Goal: Task Accomplishment & Management: Manage account settings

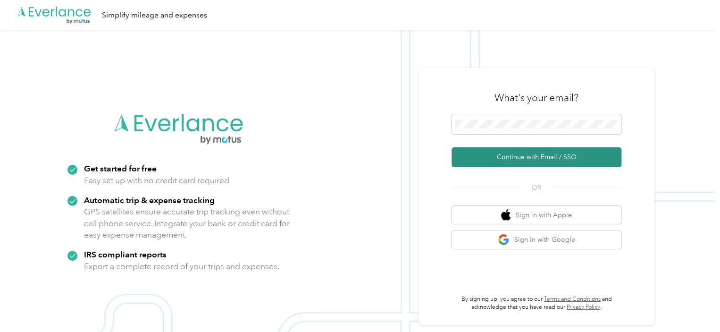
click at [535, 157] on button "Continue with Email / SSO" at bounding box center [536, 157] width 170 height 20
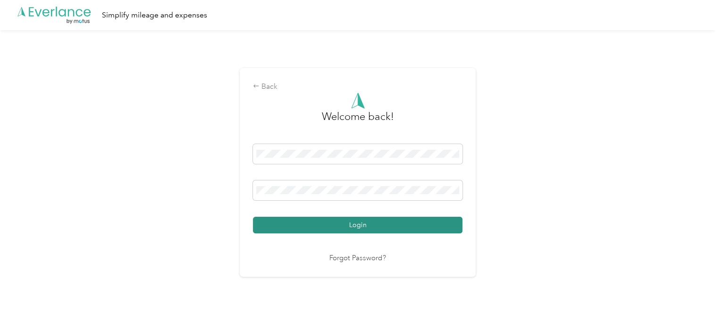
click at [359, 227] on button "Login" at bounding box center [357, 225] width 209 height 17
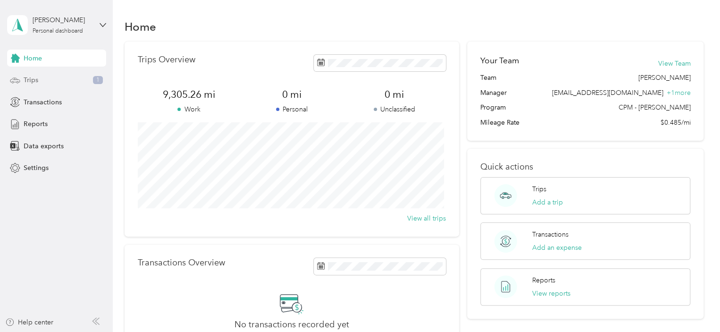
click at [37, 81] on span "Trips" at bounding box center [31, 80] width 15 height 10
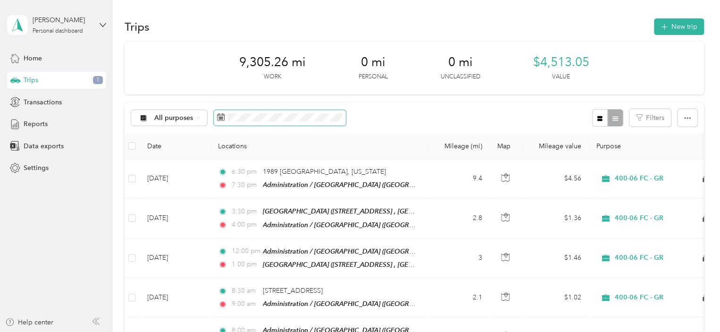
click at [244, 123] on span at bounding box center [280, 118] width 132 height 16
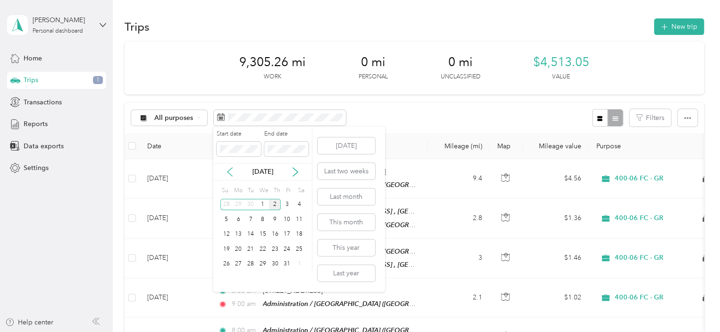
click at [231, 171] on icon at bounding box center [229, 171] width 9 height 9
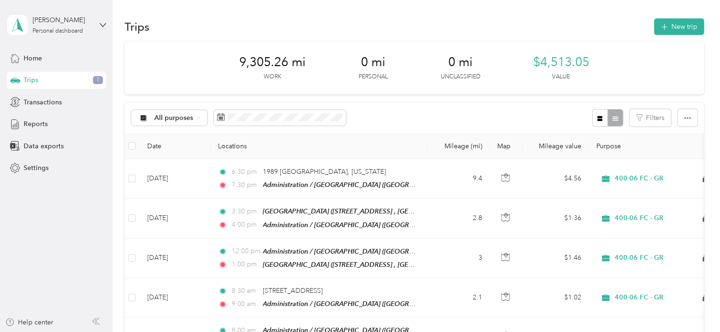
click at [445, 118] on div "All purposes Filters" at bounding box center [414, 117] width 579 height 31
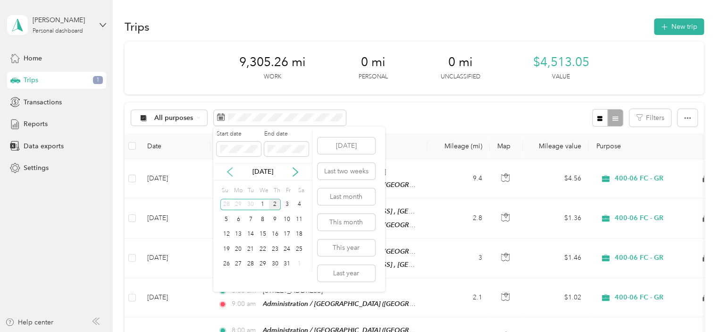
click at [230, 171] on icon at bounding box center [229, 171] width 9 height 9
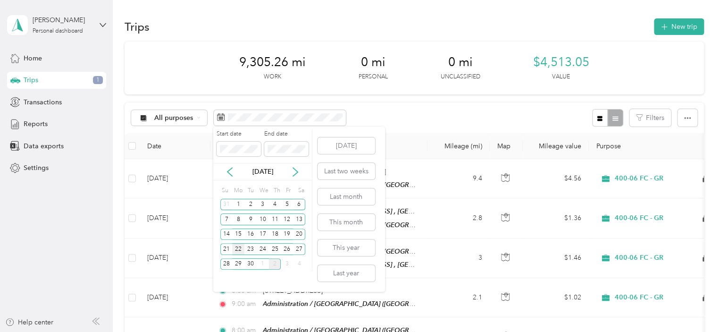
click at [238, 246] on div "22" at bounding box center [238, 249] width 12 height 12
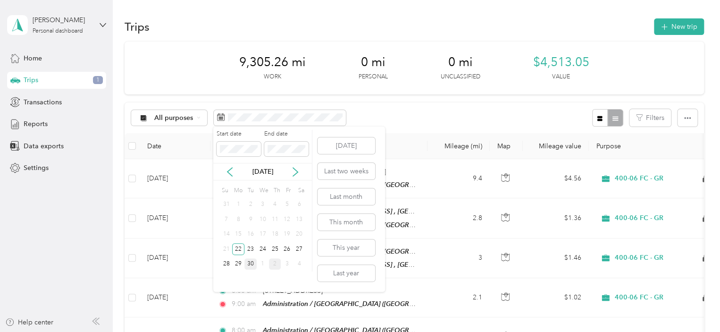
click at [255, 261] on div "30" at bounding box center [250, 264] width 12 height 12
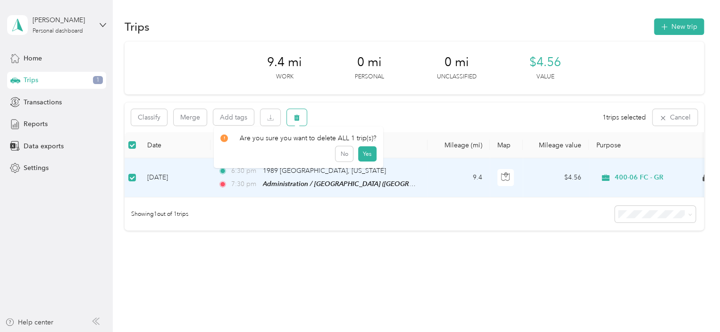
click at [301, 117] on button "button" at bounding box center [297, 117] width 20 height 17
click at [358, 152] on button "Yes" at bounding box center [367, 156] width 18 height 15
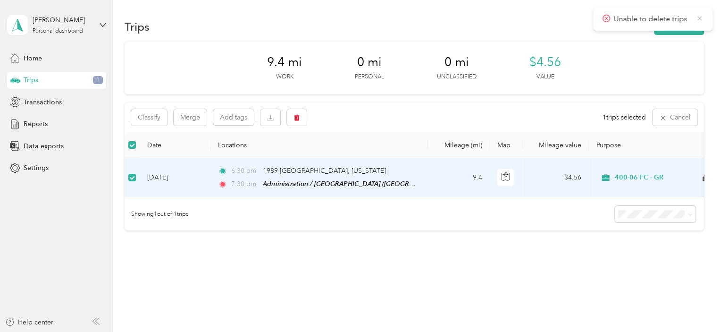
click at [698, 17] on icon at bounding box center [700, 18] width 8 height 8
click at [35, 82] on span "Trips" at bounding box center [31, 80] width 15 height 10
click at [326, 125] on div "Classify Merge Add tags 1 trips selected Cancel" at bounding box center [414, 117] width 579 height 30
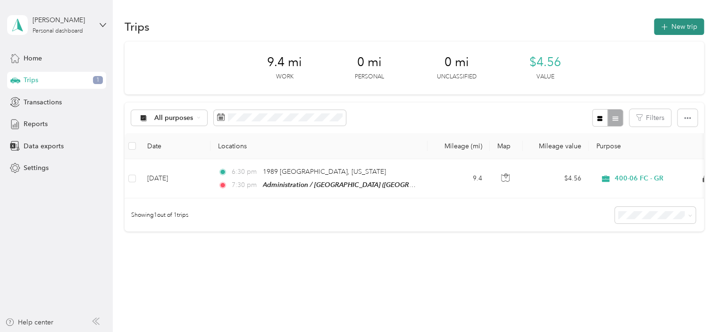
click at [676, 24] on button "New trip" at bounding box center [679, 26] width 50 height 17
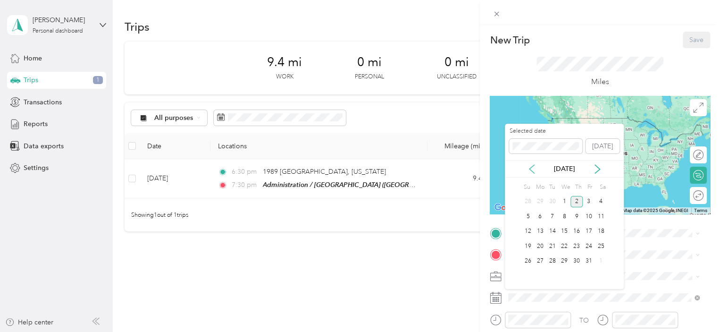
click at [532, 167] on icon at bounding box center [531, 168] width 9 height 9
click at [539, 245] on div "22" at bounding box center [540, 246] width 12 height 12
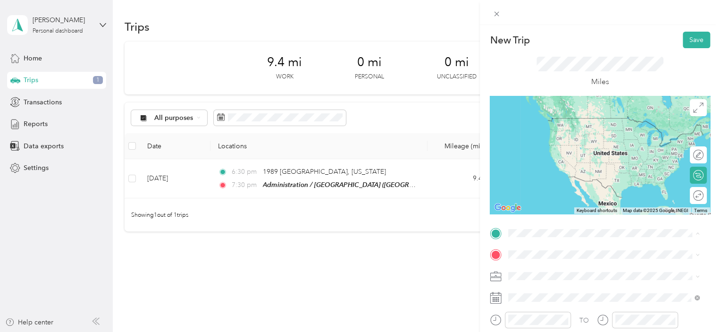
click at [573, 170] on div "TEAM Administration / [GEOGRAPHIC_DATA], [US_STATE], [GEOGRAPHIC_DATA]" at bounding box center [611, 179] width 170 height 38
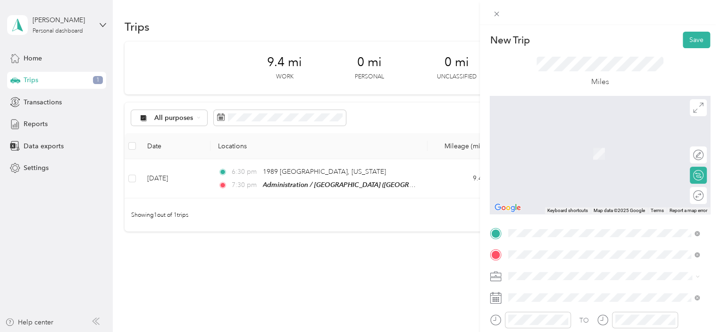
click at [565, 146] on div "[STREET_ADDRESS][US_STATE]" at bounding box center [603, 140] width 184 height 13
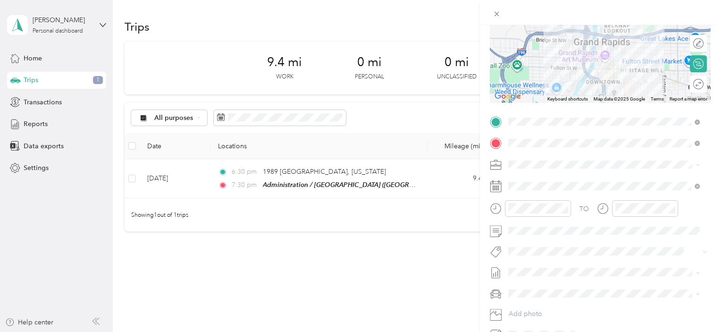
scroll to position [113, 0]
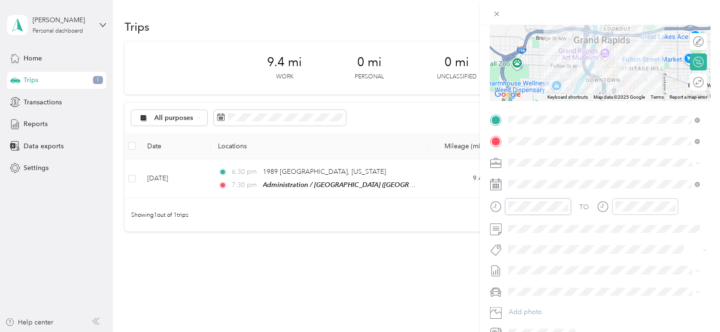
click at [476, 204] on div "New Trip Save This trip cannot be edited because it is either under review, app…" at bounding box center [360, 166] width 720 height 332
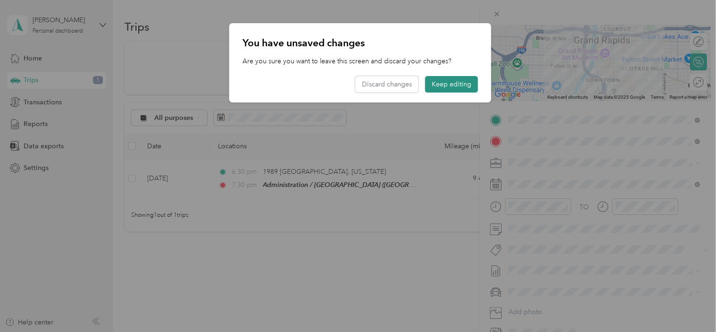
click at [449, 86] on button "Keep editing" at bounding box center [451, 84] width 53 height 17
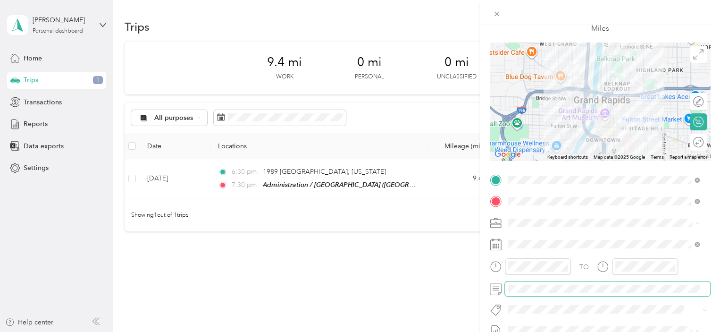
scroll to position [1, 0]
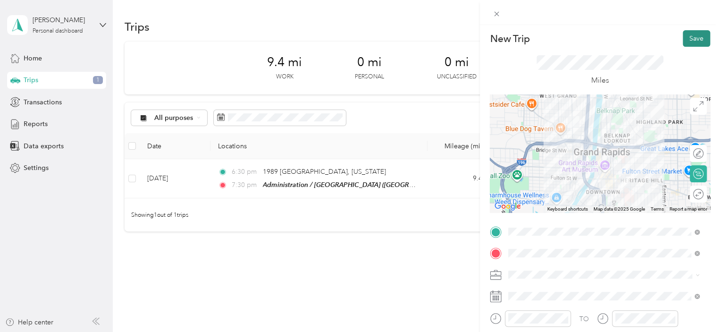
click at [691, 40] on button "Save" at bounding box center [696, 38] width 27 height 17
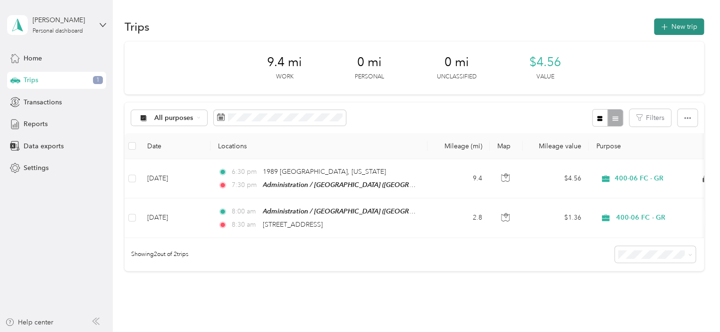
click at [666, 33] on button "New trip" at bounding box center [679, 26] width 50 height 17
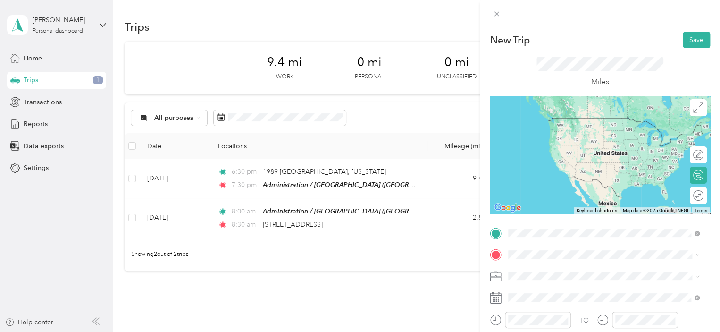
click at [586, 122] on span "[STREET_ADDRESS][US_STATE]" at bounding box center [573, 118] width 94 height 8
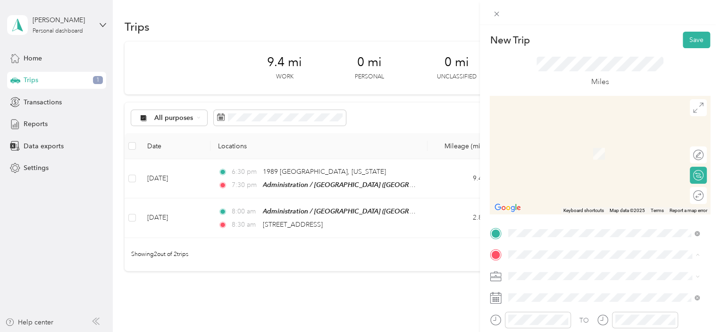
click at [572, 225] on li "[GEOGRAPHIC_DATA] [STREET_ADDRESS][GEOGRAPHIC_DATA], [GEOGRAPHIC_DATA], [GEOGRA…" at bounding box center [604, 245] width 198 height 40
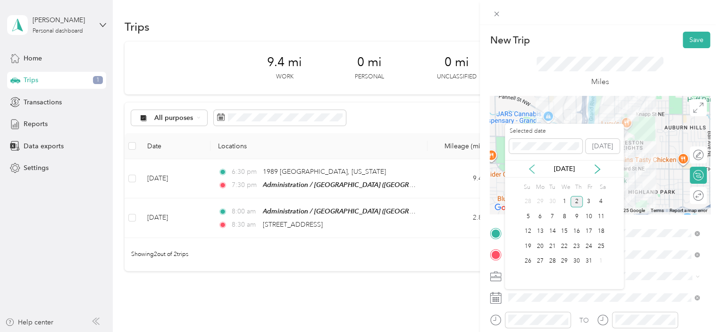
click at [530, 167] on icon at bounding box center [531, 168] width 9 height 9
click at [542, 243] on div "22" at bounding box center [540, 246] width 12 height 12
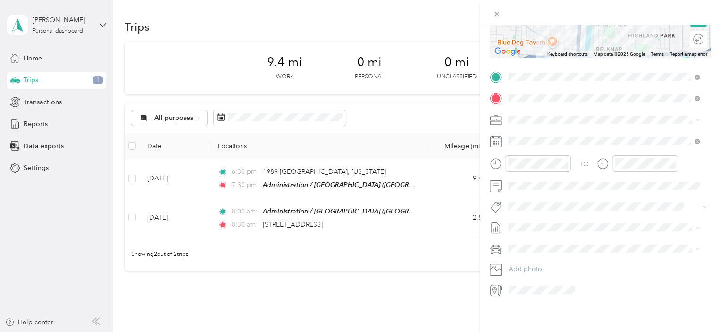
scroll to position [163, 0]
click at [488, 156] on form "New Trip Save This trip cannot be edited because it is either under review, app…" at bounding box center [600, 86] width 240 height 422
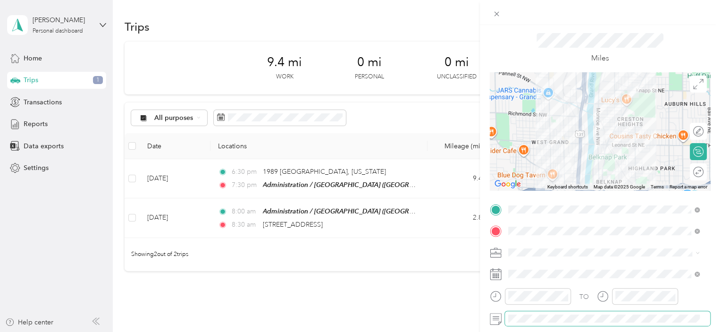
scroll to position [0, 0]
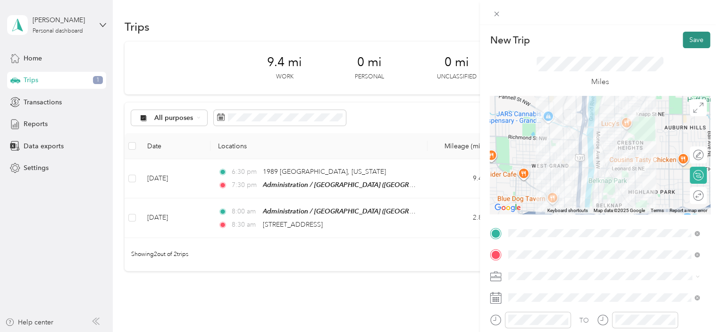
click at [687, 37] on button "Save" at bounding box center [696, 40] width 27 height 17
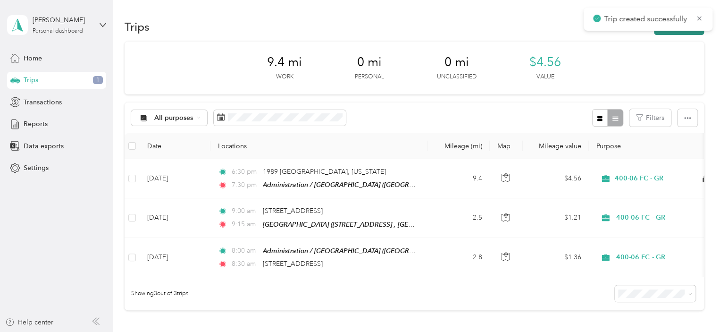
click at [680, 33] on button "New trip" at bounding box center [679, 26] width 50 height 17
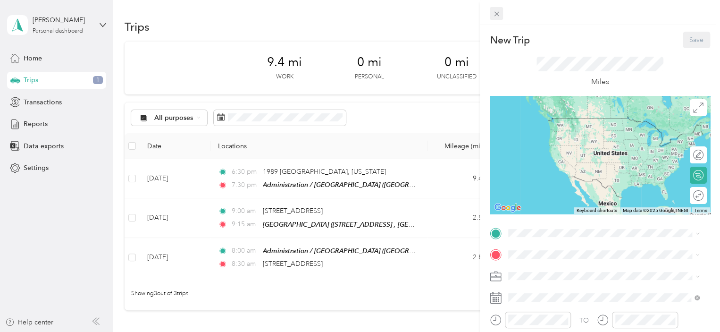
click at [494, 13] on icon at bounding box center [497, 14] width 8 height 8
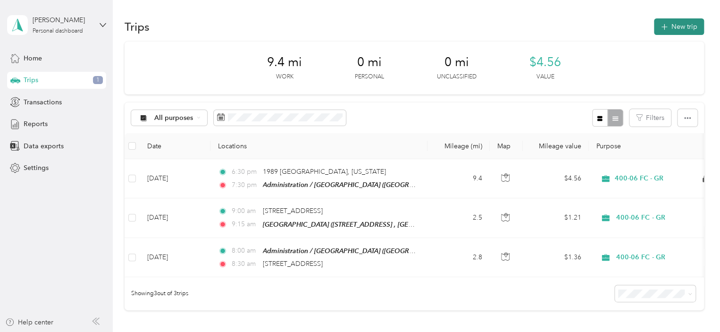
click at [670, 22] on button "New trip" at bounding box center [679, 26] width 50 height 17
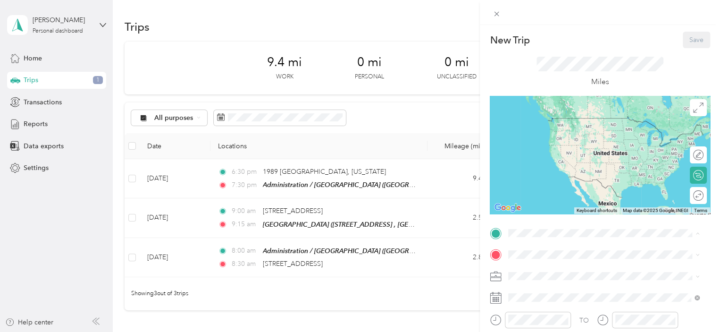
click at [577, 208] on div "[GEOGRAPHIC_DATA] [STREET_ADDRESS][GEOGRAPHIC_DATA], [GEOGRAPHIC_DATA], [GEOGRA…" at bounding box center [611, 223] width 170 height 30
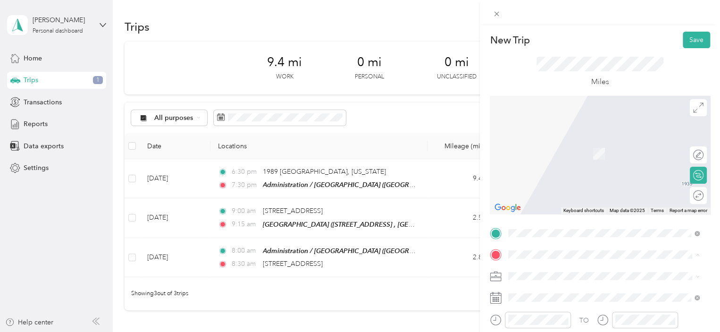
click at [585, 158] on span "[GEOGRAPHIC_DATA], [US_STATE], [GEOGRAPHIC_DATA]" at bounding box center [580, 167] width 108 height 18
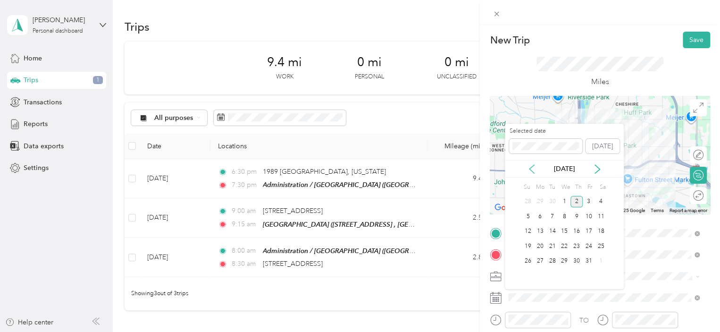
click at [533, 169] on icon at bounding box center [531, 168] width 9 height 9
click at [542, 242] on div "22" at bounding box center [540, 246] width 12 height 12
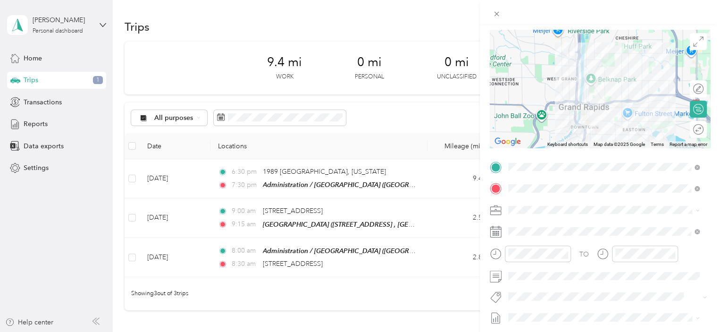
scroll to position [163, 0]
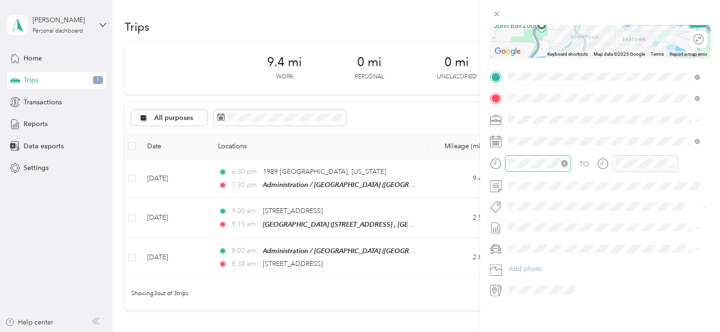
click at [534, 162] on div at bounding box center [538, 163] width 66 height 17
click at [496, 155] on div at bounding box center [530, 163] width 81 height 17
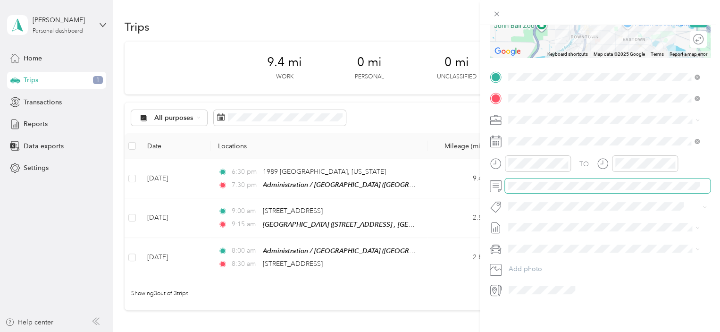
drag, startPoint x: 507, startPoint y: 181, endPoint x: 641, endPoint y: 184, distance: 133.5
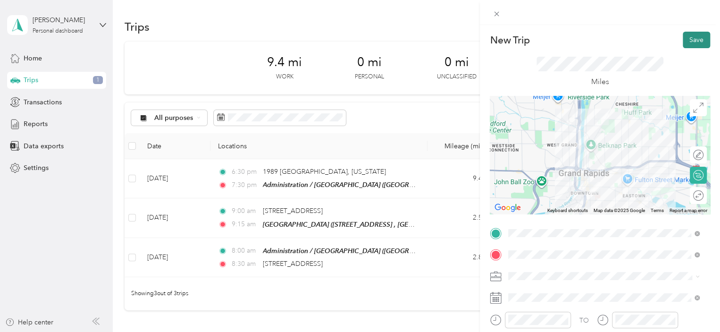
click at [683, 36] on button "Save" at bounding box center [696, 40] width 27 height 17
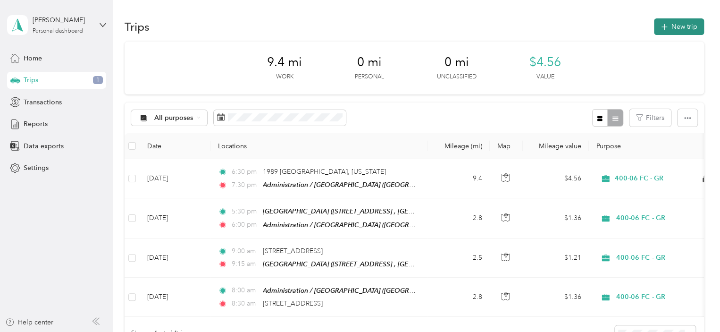
click at [680, 25] on button "New trip" at bounding box center [679, 26] width 50 height 17
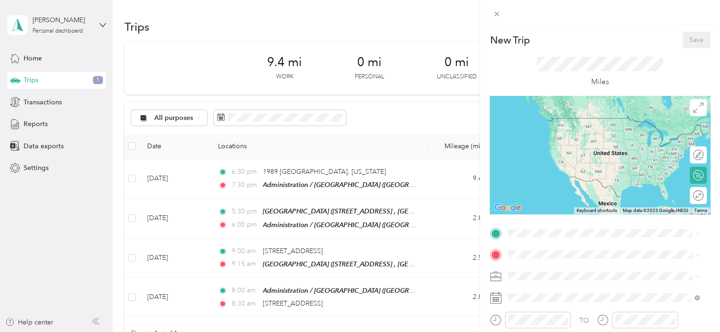
click at [579, 140] on div "TEAM Administration / [GEOGRAPHIC_DATA], [US_STATE], [GEOGRAPHIC_DATA]" at bounding box center [611, 134] width 170 height 38
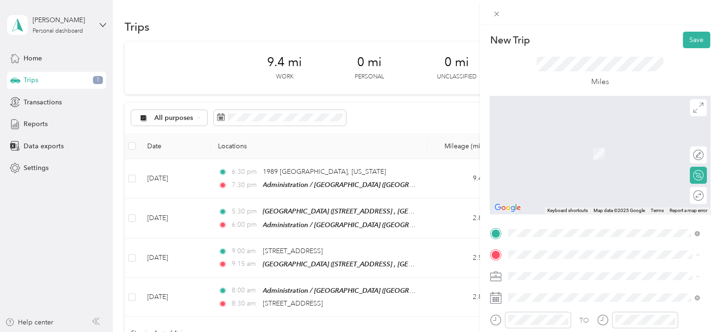
click at [539, 240] on span "[STREET_ADDRESS][GEOGRAPHIC_DATA], [GEOGRAPHIC_DATA], [GEOGRAPHIC_DATA]" at bounding box center [596, 249] width 140 height 18
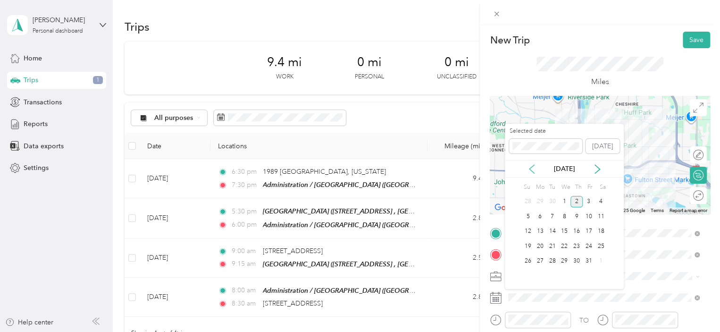
click at [531, 169] on icon at bounding box center [531, 168] width 9 height 9
click at [553, 241] on div "23" at bounding box center [552, 246] width 12 height 12
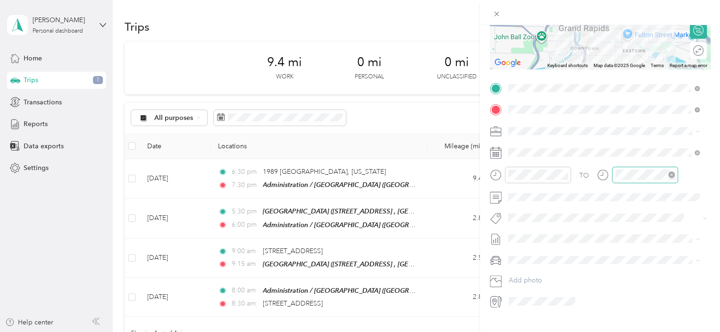
scroll to position [145, 0]
click at [484, 174] on form "New Trip Save This trip cannot be edited because it is either under review, app…" at bounding box center [600, 97] width 240 height 422
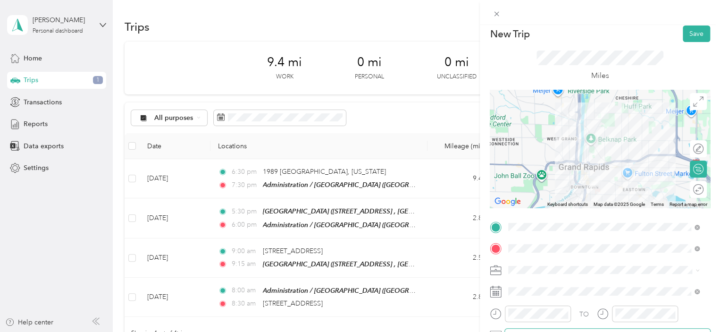
scroll to position [0, 0]
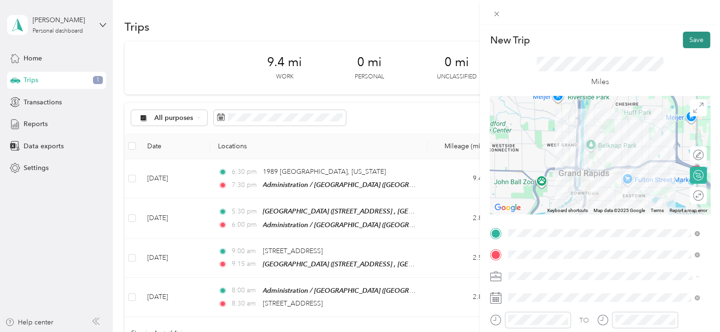
click at [689, 42] on button "Save" at bounding box center [696, 40] width 27 height 17
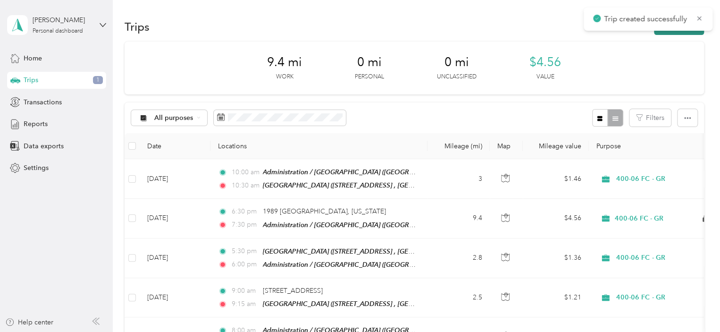
click at [687, 34] on button "New trip" at bounding box center [679, 26] width 50 height 17
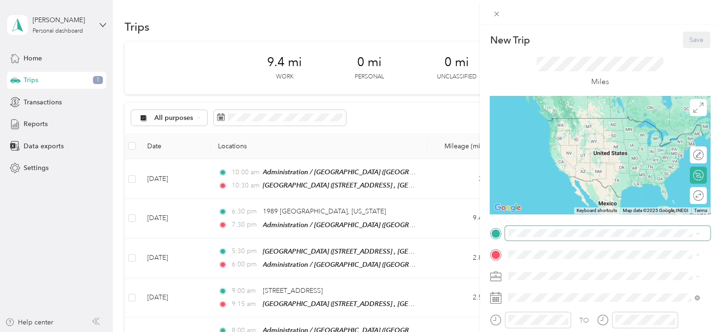
click at [583, 228] on span at bounding box center [607, 233] width 205 height 15
click at [564, 210] on div "[GEOGRAPHIC_DATA] [STREET_ADDRESS][GEOGRAPHIC_DATA], [GEOGRAPHIC_DATA], [GEOGRA…" at bounding box center [611, 221] width 170 height 30
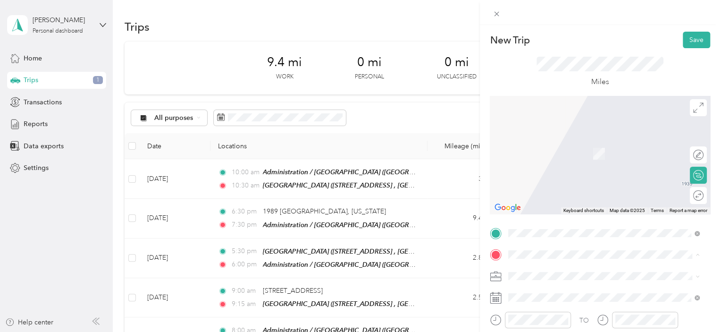
click at [583, 150] on div "TEAM Administration / [GEOGRAPHIC_DATA], [US_STATE], [GEOGRAPHIC_DATA]" at bounding box center [611, 158] width 170 height 38
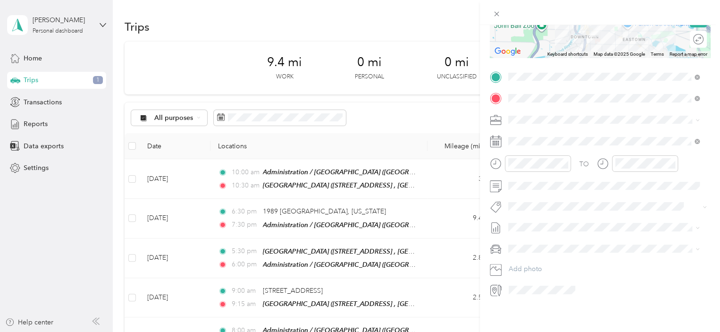
scroll to position [163, 0]
click at [531, 184] on icon at bounding box center [531, 187] width 9 height 9
click at [555, 266] on div "23" at bounding box center [552, 265] width 12 height 12
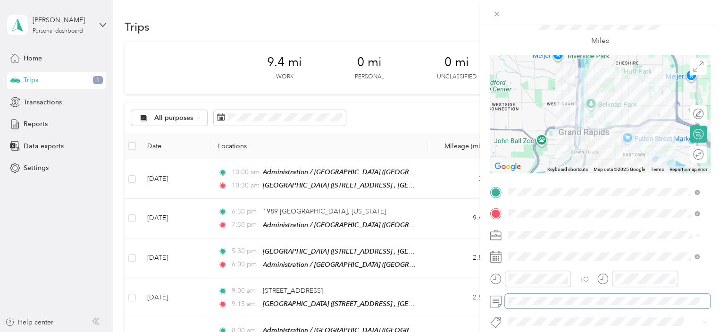
scroll to position [0, 0]
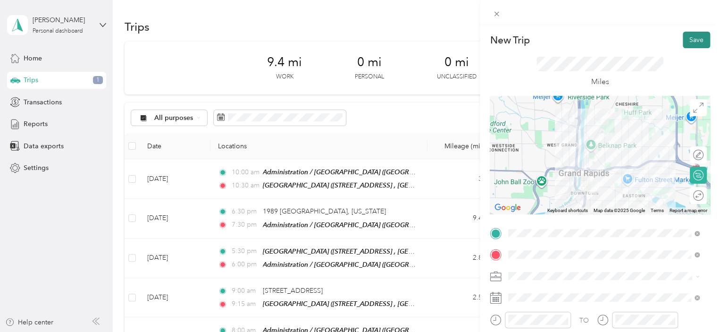
click at [694, 42] on button "Save" at bounding box center [696, 40] width 27 height 17
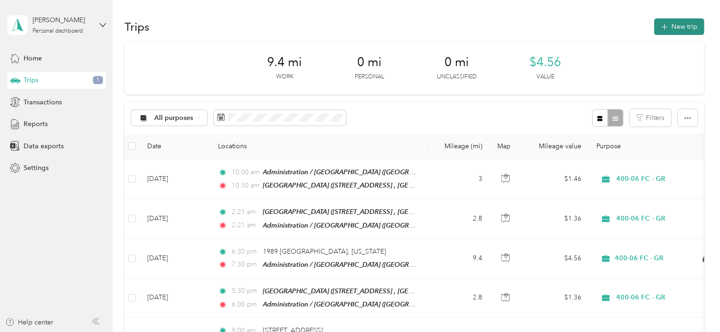
click at [685, 32] on button "New trip" at bounding box center [679, 26] width 50 height 17
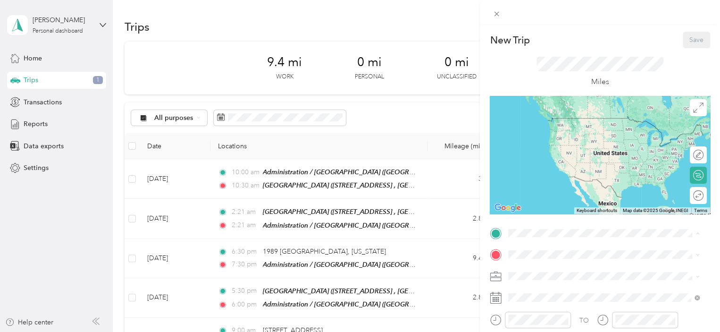
click at [586, 134] on div "TEAM Administration / [GEOGRAPHIC_DATA], [US_STATE], [GEOGRAPHIC_DATA]" at bounding box center [611, 136] width 170 height 38
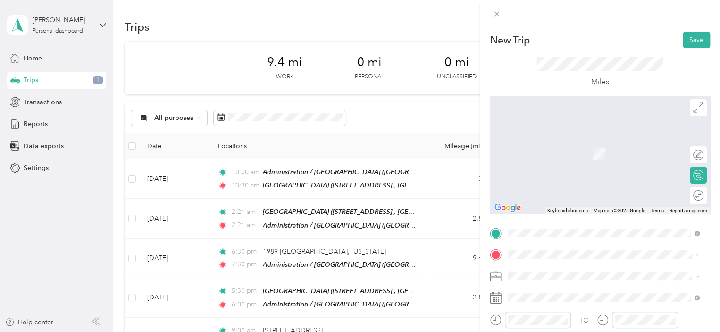
click at [571, 143] on span "[STREET_ADDRESS][US_STATE]" at bounding box center [573, 139] width 94 height 8
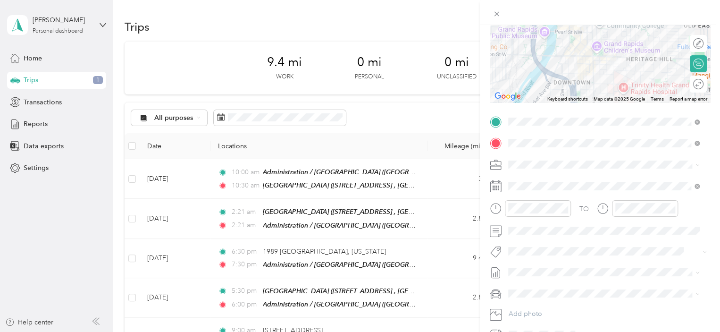
scroll to position [113, 0]
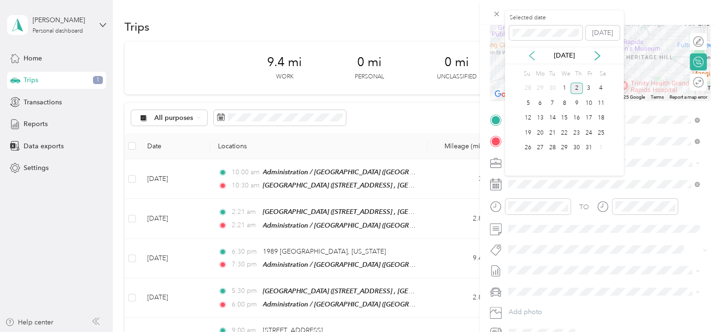
click at [536, 53] on icon at bounding box center [531, 55] width 9 height 9
click at [554, 130] on div "23" at bounding box center [552, 133] width 12 height 12
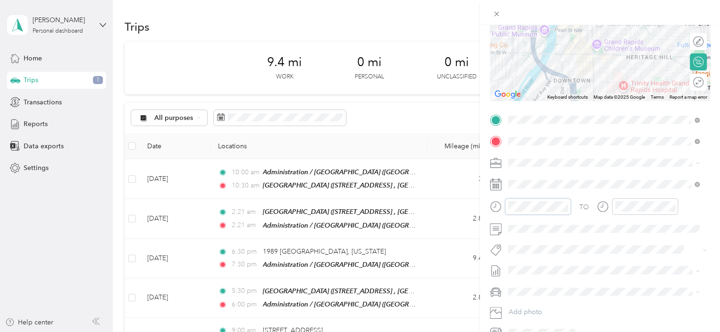
click at [489, 203] on form "New Trip Save This trip cannot be edited because it is either under review, app…" at bounding box center [600, 129] width 240 height 422
click at [500, 13] on icon at bounding box center [497, 14] width 8 height 8
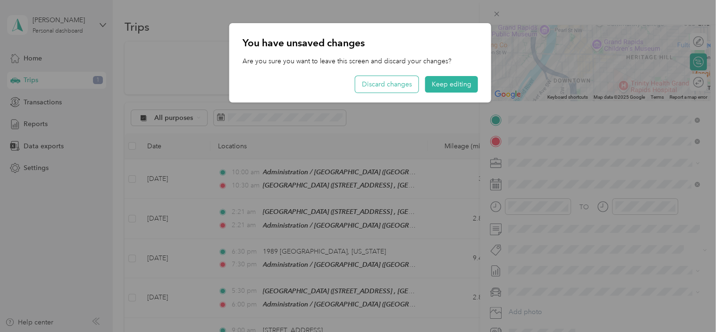
click at [404, 85] on button "Discard changes" at bounding box center [386, 84] width 63 height 17
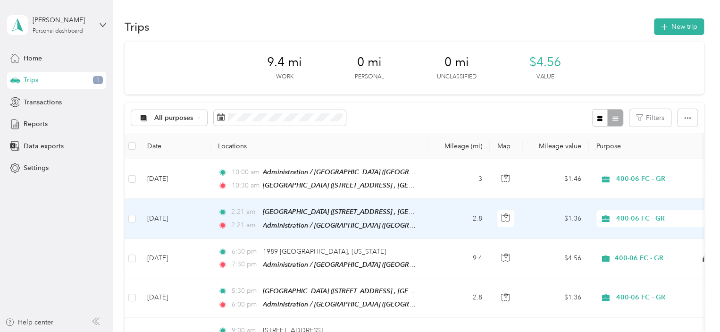
click at [221, 211] on icon at bounding box center [222, 211] width 5 height 5
click at [221, 331] on div at bounding box center [357, 332] width 715 height 0
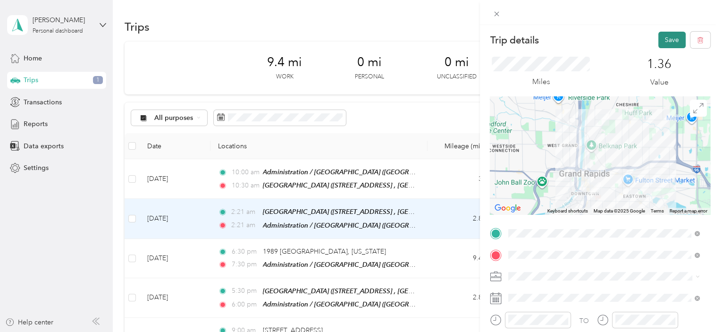
click at [671, 39] on button "Save" at bounding box center [671, 40] width 27 height 17
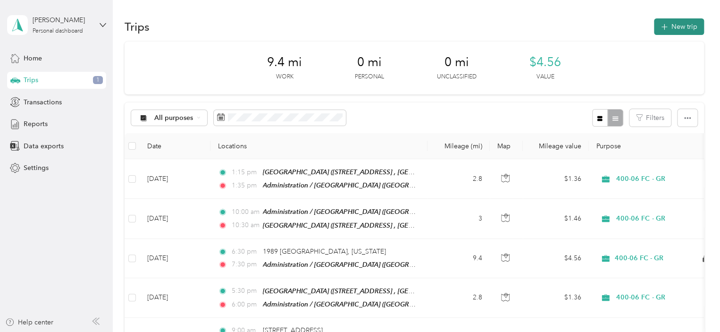
click at [677, 18] on button "New trip" at bounding box center [679, 26] width 50 height 17
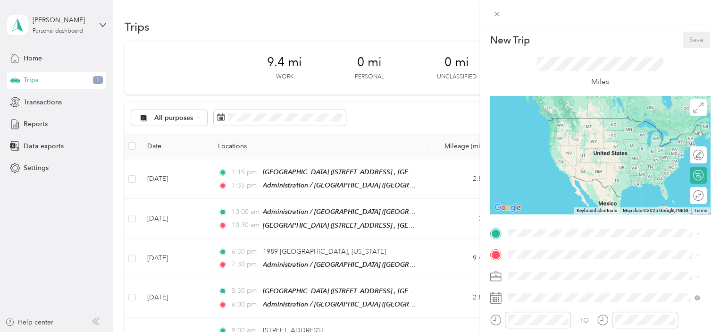
click at [584, 135] on div "TEAM Administration / [GEOGRAPHIC_DATA], [US_STATE], [GEOGRAPHIC_DATA]" at bounding box center [611, 134] width 170 height 38
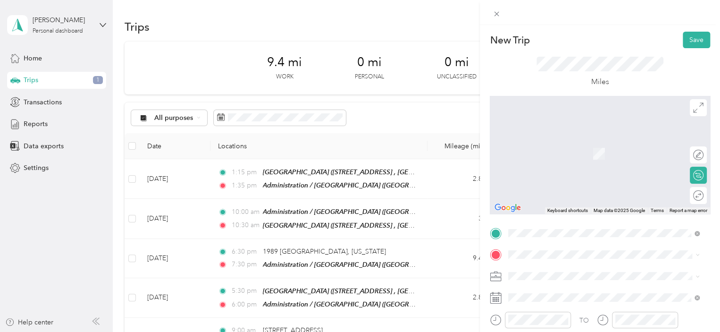
click at [580, 141] on span "[STREET_ADDRESS][US_STATE]" at bounding box center [573, 137] width 94 height 8
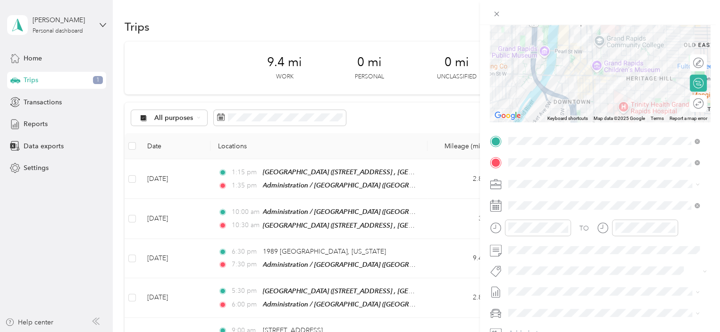
scroll to position [93, 0]
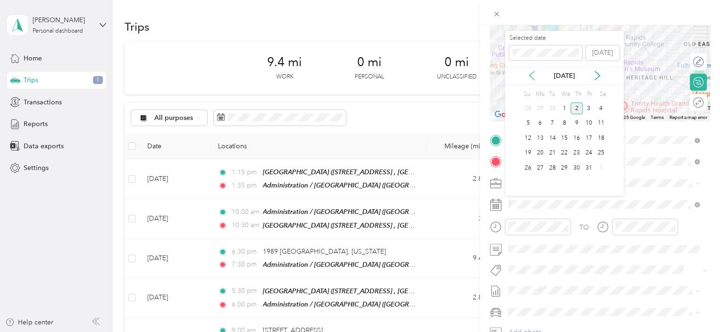
click at [532, 76] on icon at bounding box center [531, 75] width 9 height 9
click at [551, 153] on div "23" at bounding box center [552, 153] width 12 height 12
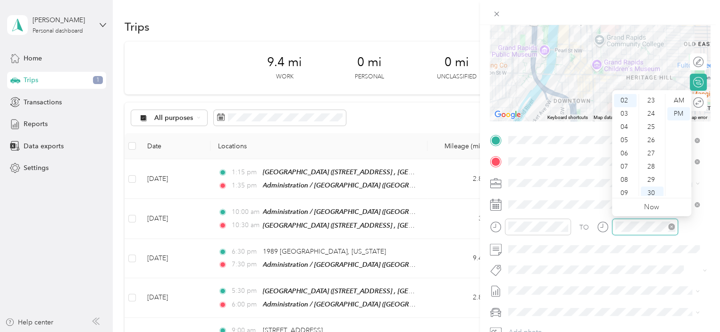
scroll to position [396, 0]
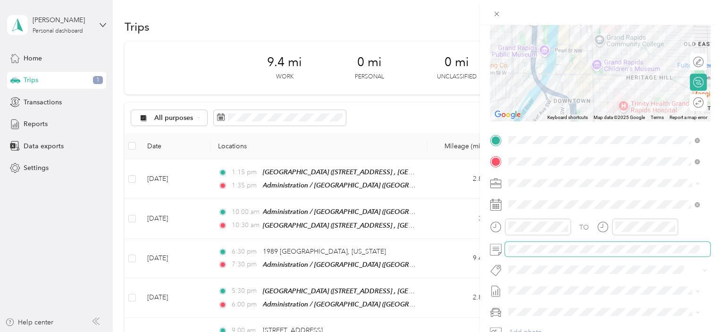
click at [615, 253] on span at bounding box center [607, 249] width 205 height 15
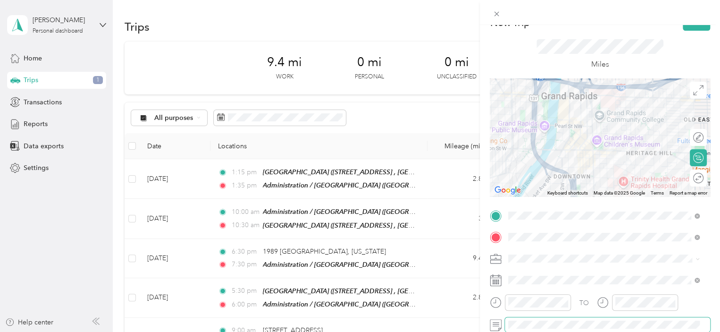
scroll to position [0, 0]
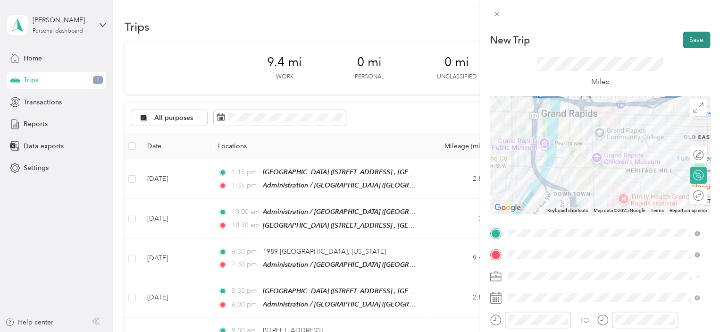
click at [686, 40] on button "Save" at bounding box center [696, 40] width 27 height 17
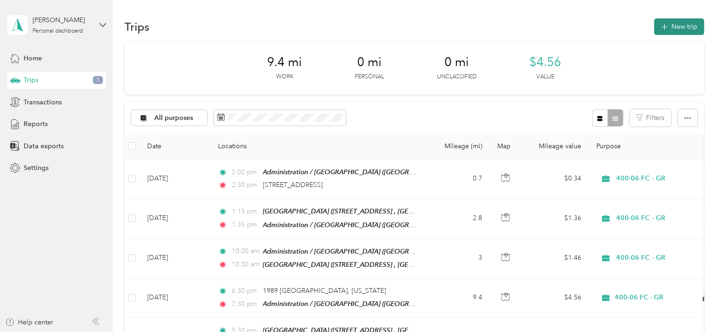
click at [680, 24] on button "New trip" at bounding box center [679, 26] width 50 height 17
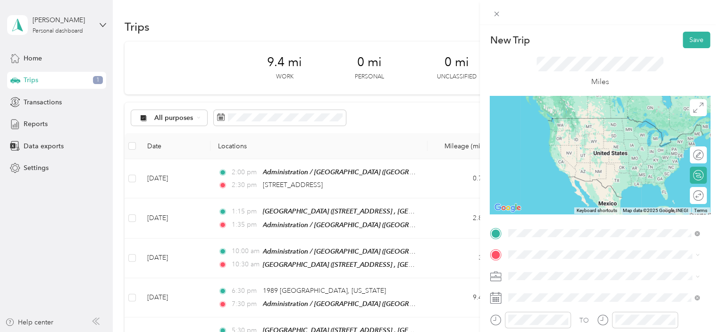
click at [563, 122] on span "[STREET_ADDRESS][US_STATE]" at bounding box center [573, 118] width 94 height 8
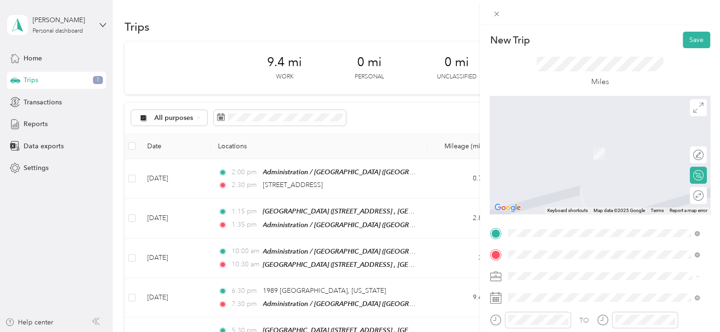
click at [556, 146] on div "[STREET_ADDRESS][US_STATE]" at bounding box center [603, 140] width 184 height 13
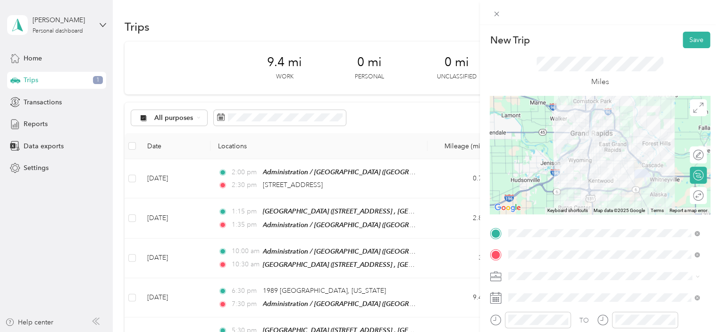
click at [604, 163] on div at bounding box center [600, 155] width 220 height 118
click at [595, 190] on div at bounding box center [600, 155] width 220 height 118
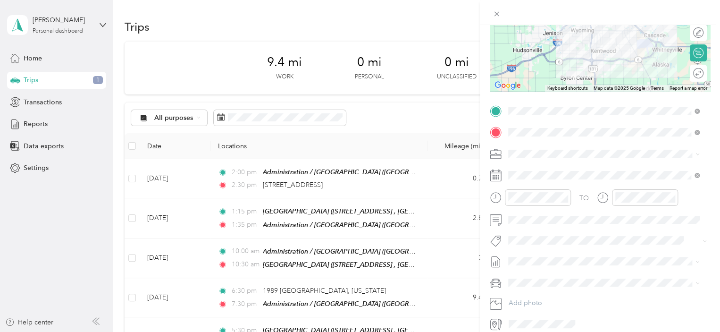
scroll to position [125, 0]
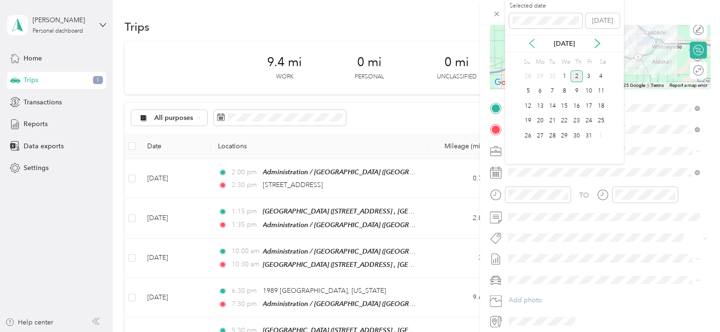
click at [530, 43] on icon at bounding box center [531, 43] width 9 height 9
click at [556, 122] on div "23" at bounding box center [552, 121] width 12 height 12
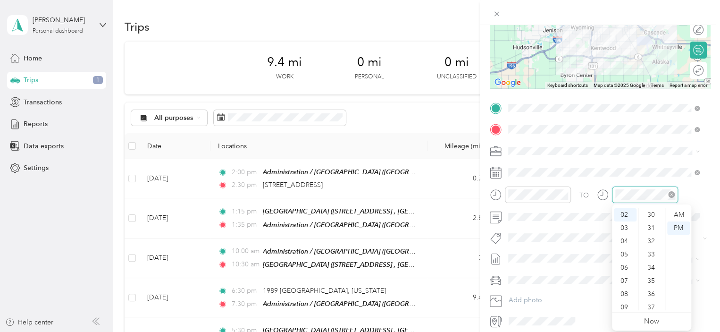
scroll to position [330, 0]
click at [593, 221] on span at bounding box center [607, 216] width 205 height 15
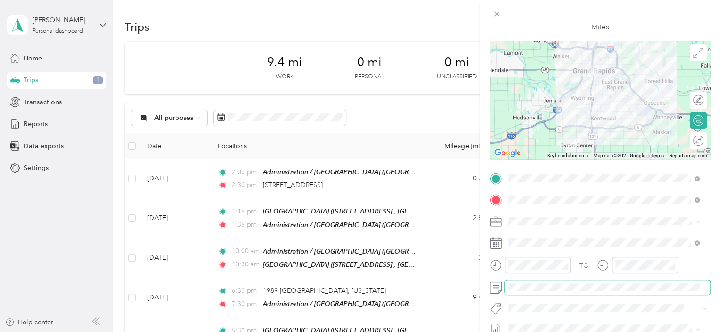
scroll to position [0, 0]
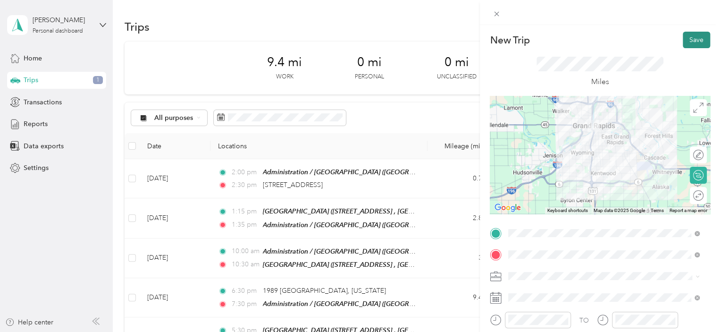
click at [693, 36] on button "Save" at bounding box center [696, 40] width 27 height 17
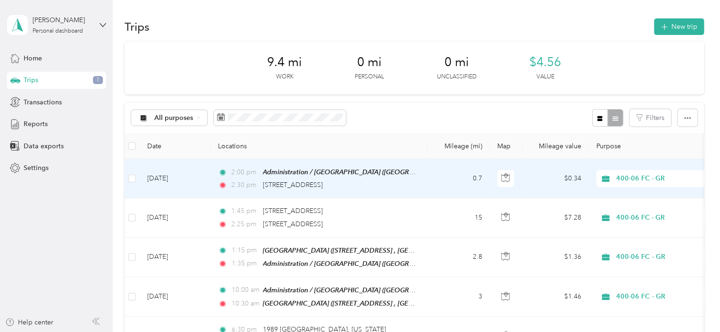
click at [210, 173] on td "2:00 pm Administration / [GEOGRAPHIC_DATA] ([GEOGRAPHIC_DATA], [US_STATE]) 2:30…" at bounding box center [318, 178] width 217 height 39
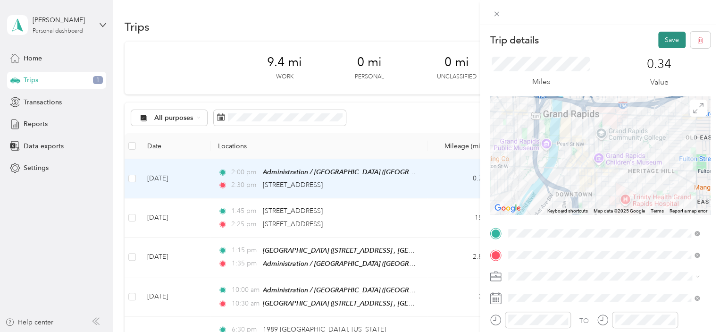
click at [668, 42] on button "Save" at bounding box center [671, 40] width 27 height 17
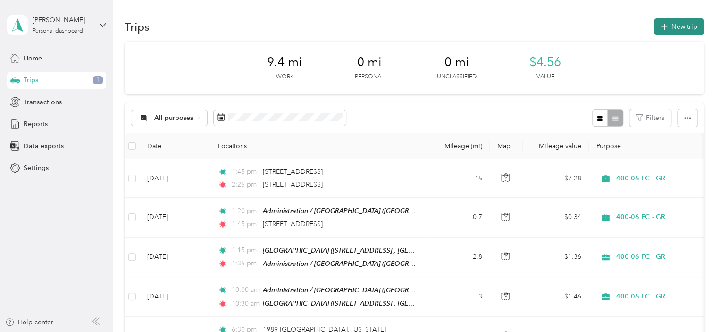
click at [670, 24] on button "New trip" at bounding box center [679, 26] width 50 height 17
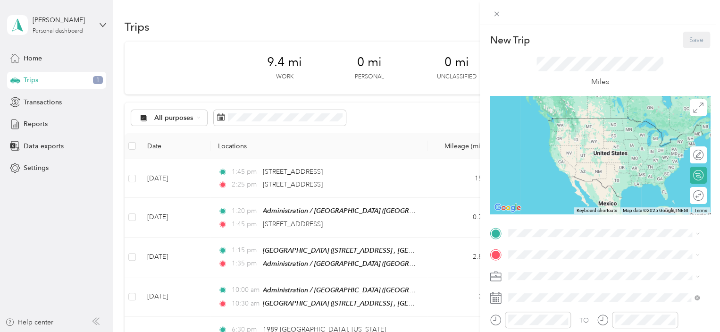
click at [598, 135] on span "[GEOGRAPHIC_DATA], [US_STATE], [GEOGRAPHIC_DATA]" at bounding box center [580, 144] width 108 height 18
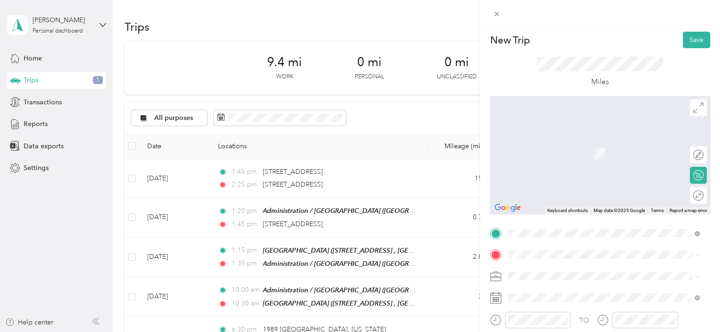
click at [563, 240] on span "[STREET_ADDRESS][GEOGRAPHIC_DATA], [GEOGRAPHIC_DATA], [GEOGRAPHIC_DATA]" at bounding box center [596, 249] width 140 height 18
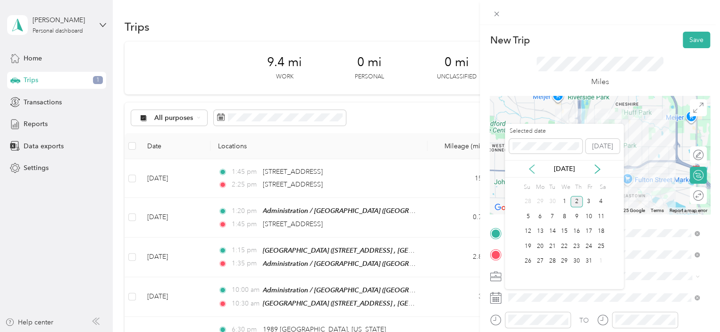
click at [527, 166] on icon at bounding box center [531, 168] width 9 height 9
click at [564, 248] on div "24" at bounding box center [564, 246] width 12 height 12
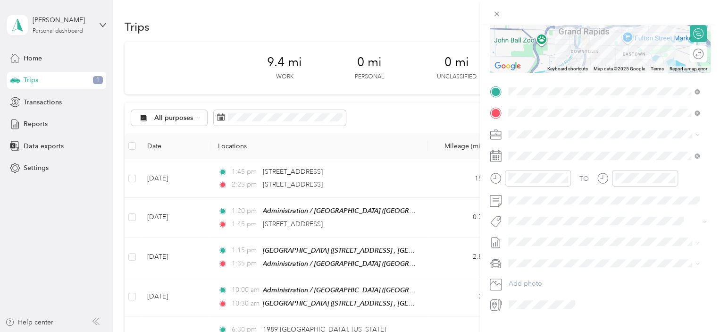
scroll to position [143, 0]
click at [500, 177] on div at bounding box center [530, 176] width 81 height 17
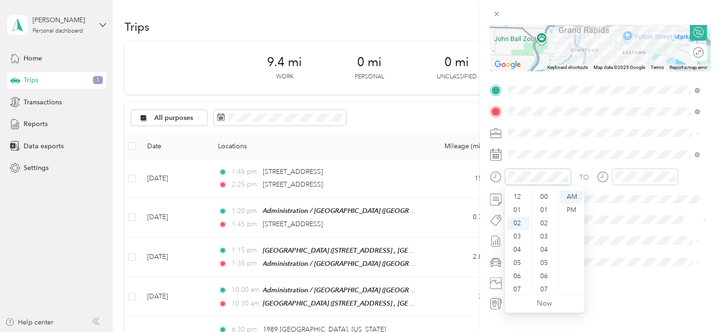
scroll to position [383, 0]
click at [569, 198] on div "AM" at bounding box center [571, 196] width 23 height 13
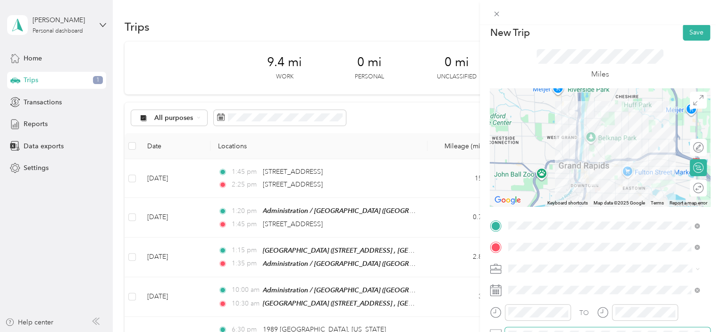
scroll to position [0, 0]
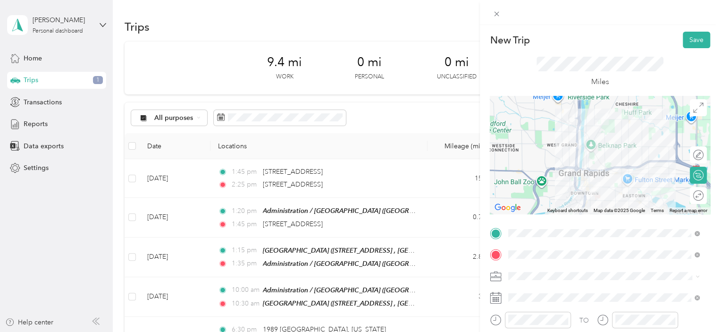
drag, startPoint x: 689, startPoint y: 37, endPoint x: 675, endPoint y: 21, distance: 21.4
click at [675, 21] on div at bounding box center [600, 12] width 240 height 25
click at [688, 39] on button "Save" at bounding box center [696, 40] width 27 height 17
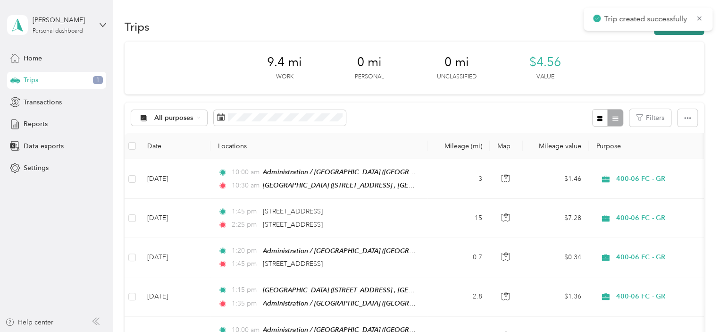
click at [677, 33] on button "New trip" at bounding box center [679, 26] width 50 height 17
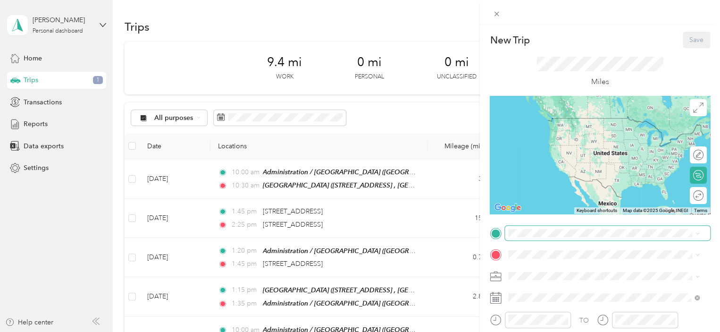
click at [590, 228] on span at bounding box center [607, 233] width 205 height 15
click at [579, 212] on div "[GEOGRAPHIC_DATA] [STREET_ADDRESS][GEOGRAPHIC_DATA], [GEOGRAPHIC_DATA], [GEOGRA…" at bounding box center [611, 223] width 170 height 30
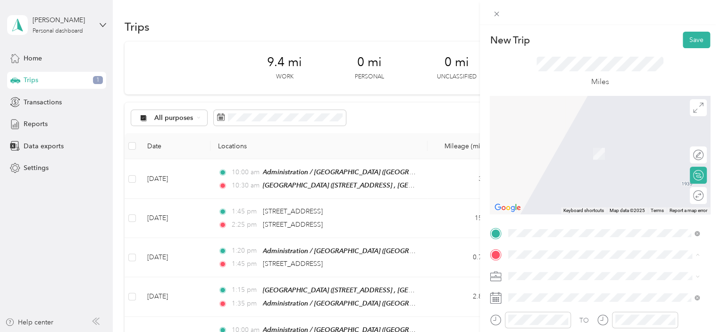
click at [591, 158] on span "[GEOGRAPHIC_DATA], [US_STATE], [GEOGRAPHIC_DATA]" at bounding box center [580, 167] width 108 height 18
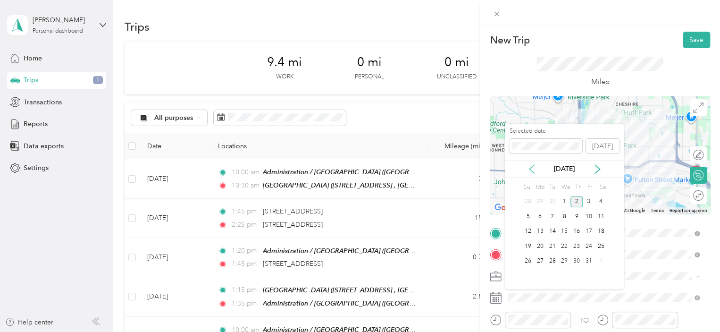
click at [531, 166] on icon at bounding box center [531, 169] width 5 height 8
click at [564, 244] on div "24" at bounding box center [564, 246] width 12 height 12
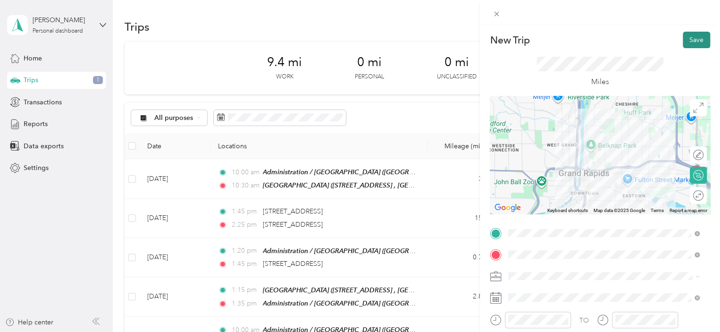
click at [691, 37] on button "Save" at bounding box center [696, 40] width 27 height 17
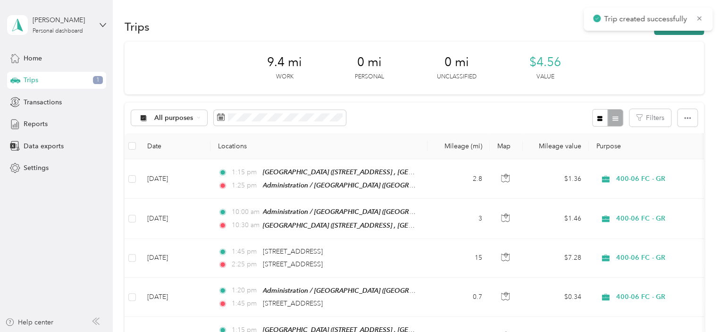
click at [685, 31] on button "New trip" at bounding box center [679, 26] width 50 height 17
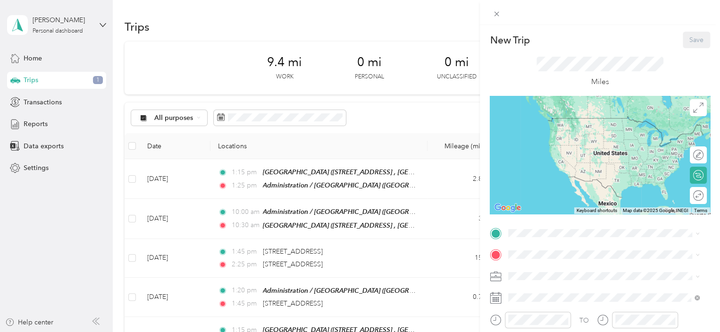
click at [584, 136] on span "[GEOGRAPHIC_DATA], [US_STATE], [GEOGRAPHIC_DATA]" at bounding box center [580, 145] width 108 height 18
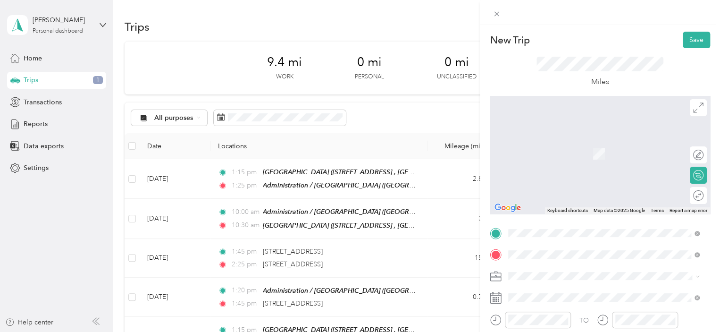
click at [554, 144] on span "[STREET_ADDRESS][US_STATE]" at bounding box center [573, 139] width 94 height 8
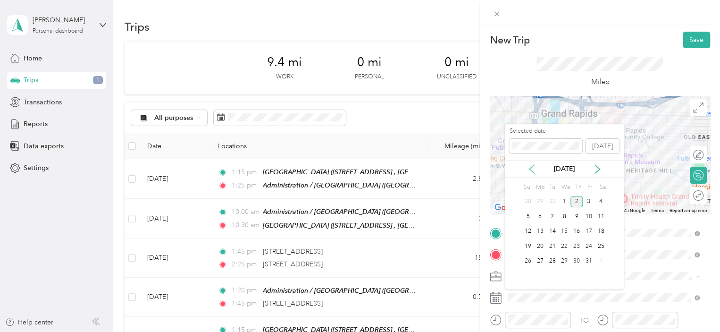
click at [531, 167] on icon at bounding box center [531, 169] width 5 height 8
click at [564, 245] on div "24" at bounding box center [564, 246] width 12 height 12
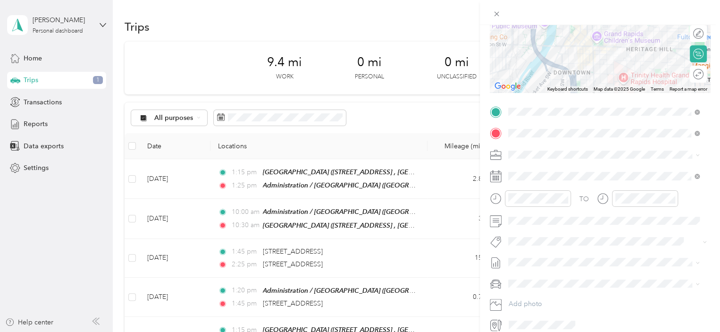
scroll to position [125, 0]
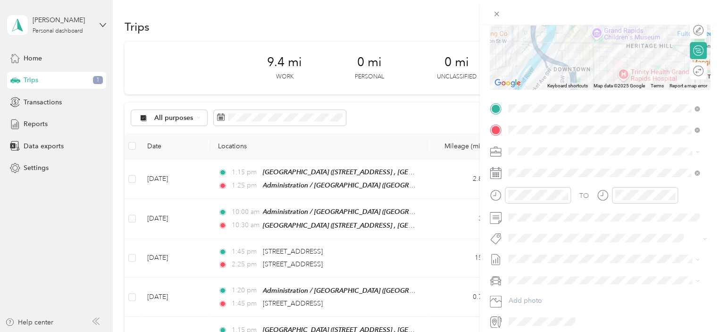
click at [594, 50] on div at bounding box center [600, 30] width 220 height 118
click at [591, 48] on div at bounding box center [600, 30] width 220 height 118
click at [602, 49] on div at bounding box center [600, 30] width 220 height 118
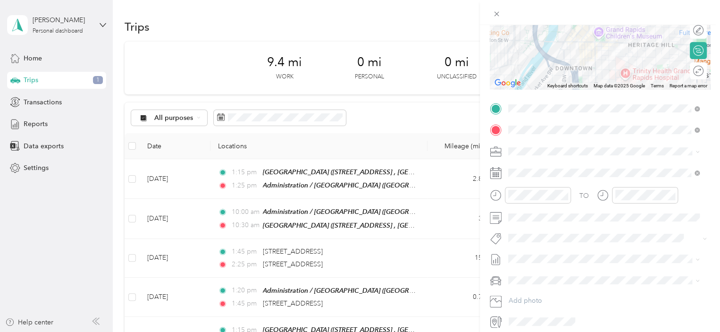
click at [602, 49] on div at bounding box center [600, 30] width 220 height 118
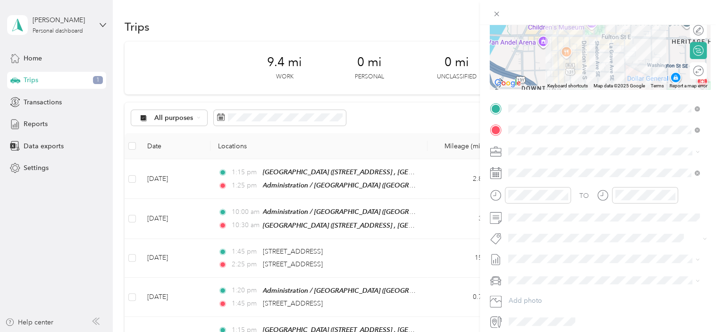
click at [598, 52] on div at bounding box center [600, 30] width 220 height 118
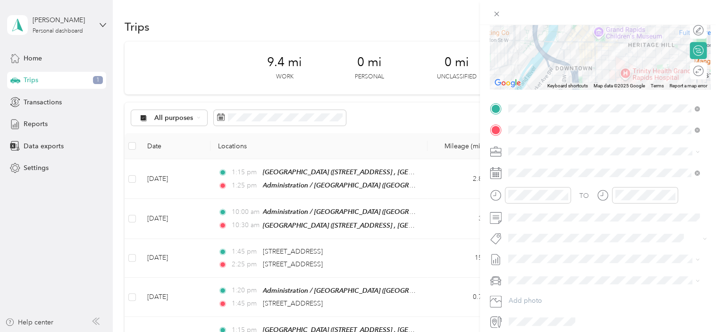
click at [591, 47] on div at bounding box center [600, 30] width 220 height 118
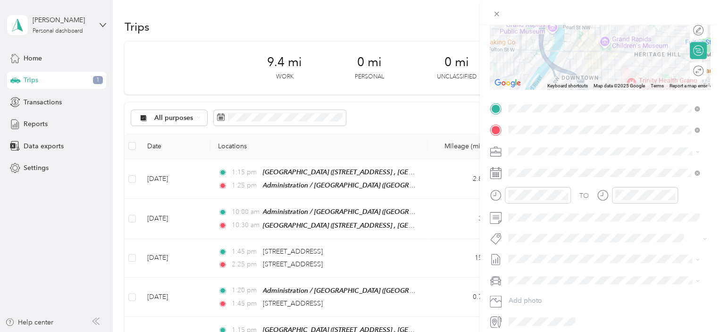
drag, startPoint x: 585, startPoint y: 36, endPoint x: 591, endPoint y: 48, distance: 13.3
click at [591, 48] on div at bounding box center [600, 30] width 220 height 118
click at [608, 60] on div at bounding box center [600, 30] width 220 height 118
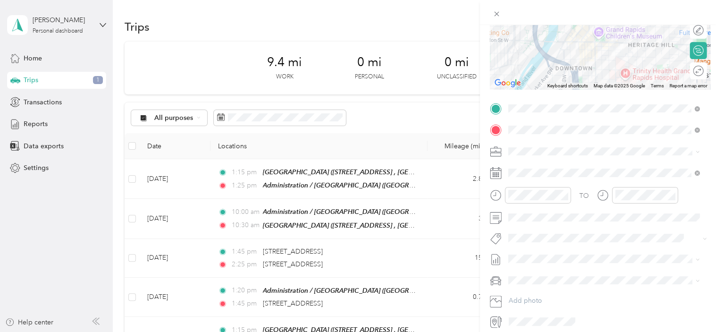
click at [613, 52] on img at bounding box center [617, 50] width 12 height 12
click at [492, 200] on div at bounding box center [530, 195] width 81 height 17
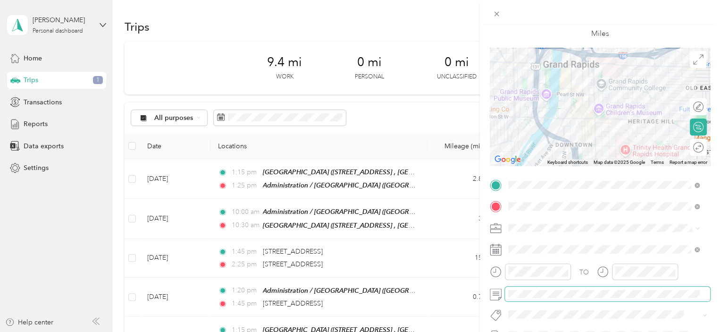
scroll to position [0, 0]
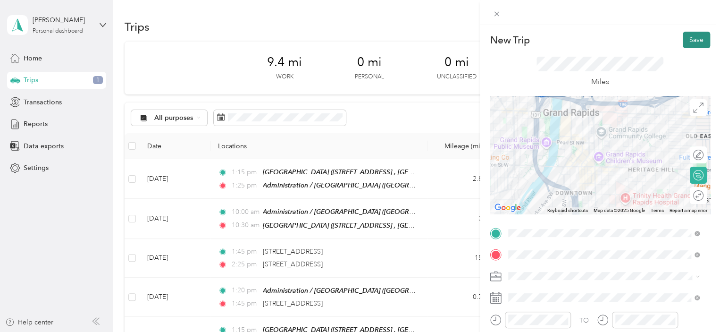
click at [685, 37] on button "Save" at bounding box center [696, 40] width 27 height 17
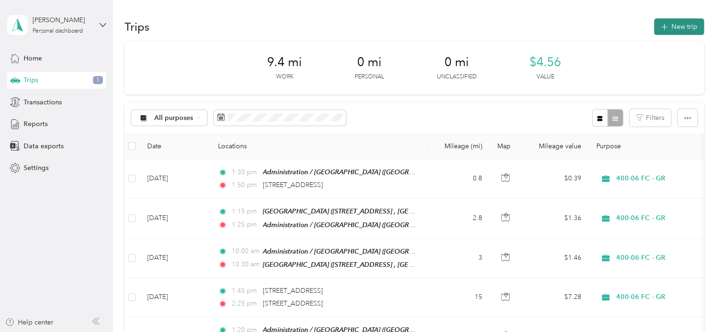
click at [677, 26] on button "New trip" at bounding box center [679, 26] width 50 height 17
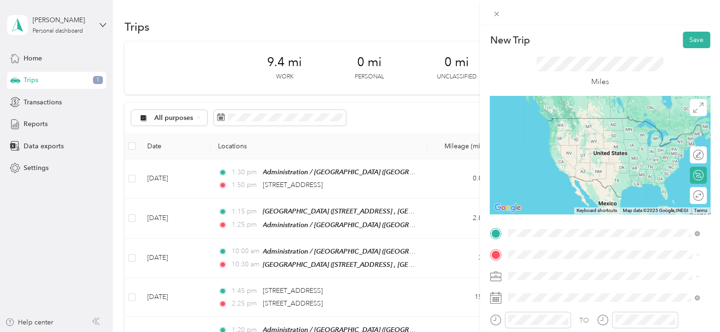
click at [573, 128] on li "[STREET_ADDRESS][US_STATE]" at bounding box center [604, 118] width 198 height 19
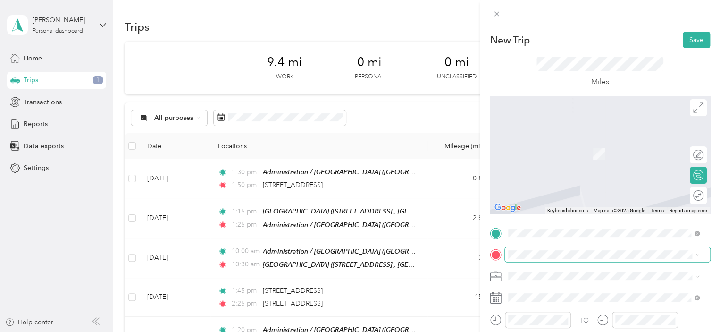
click at [540, 249] on span at bounding box center [607, 254] width 205 height 15
click at [554, 229] on strong "[GEOGRAPHIC_DATA]" at bounding box center [561, 233] width 70 height 8
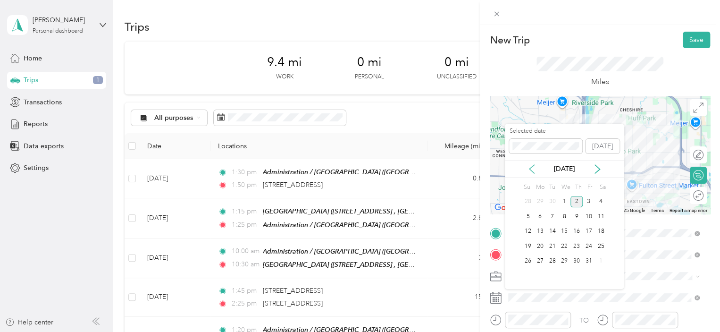
click at [533, 166] on icon at bounding box center [531, 168] width 9 height 9
click at [564, 249] on div "24" at bounding box center [564, 246] width 12 height 12
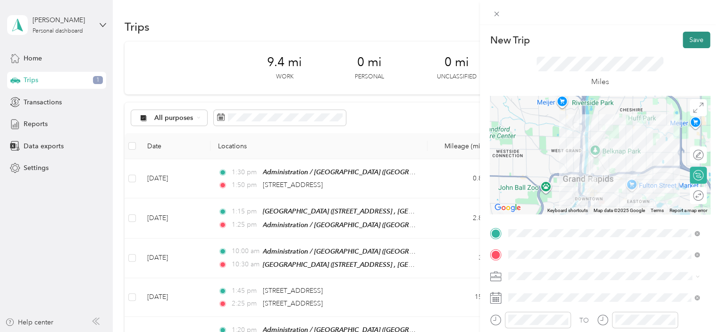
click at [694, 45] on button "Save" at bounding box center [696, 40] width 27 height 17
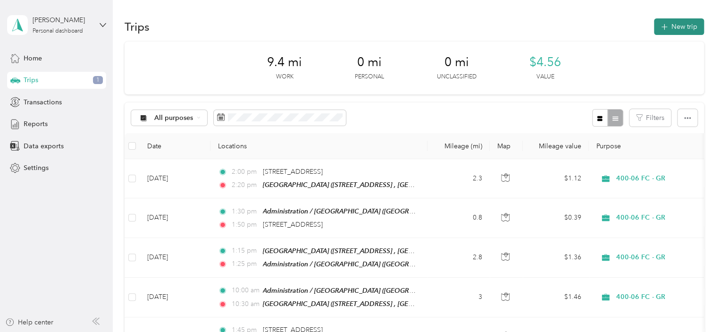
click at [682, 32] on button "New trip" at bounding box center [679, 26] width 50 height 17
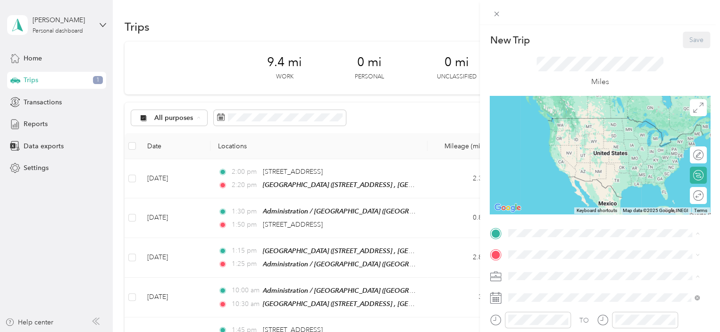
click at [610, 128] on div "TEAM Administration / Grand Rapids Office" at bounding box center [611, 125] width 170 height 17
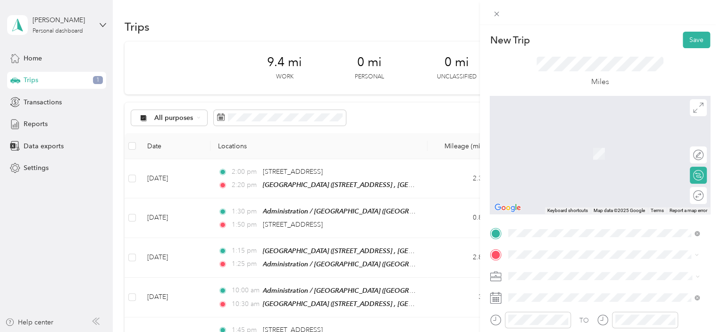
click at [578, 144] on span "[STREET_ADDRESS][US_STATE]" at bounding box center [573, 139] width 94 height 8
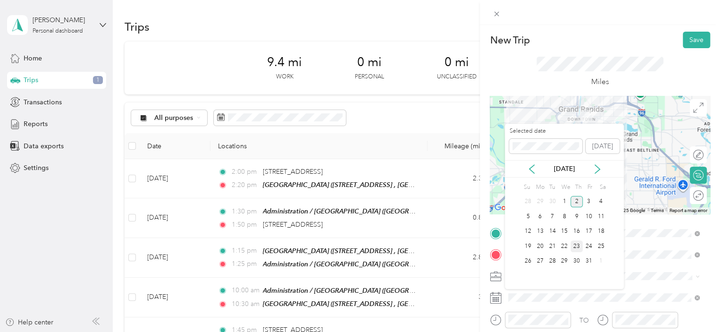
click at [578, 245] on div "23" at bounding box center [576, 246] width 12 height 12
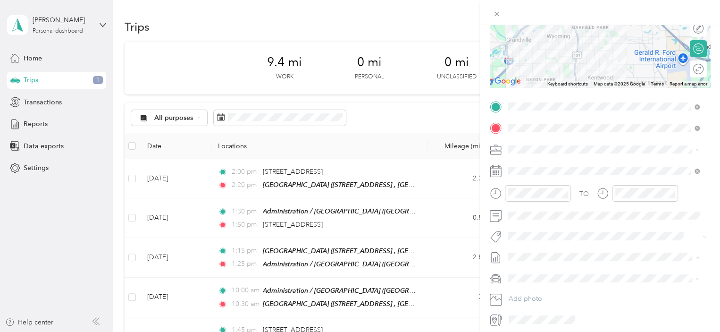
scroll to position [126, 0]
click at [499, 13] on icon at bounding box center [497, 14] width 8 height 8
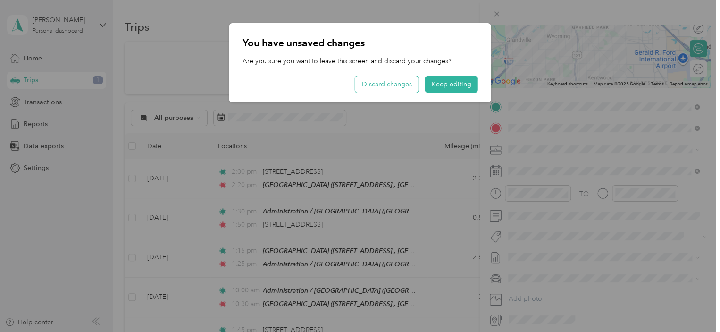
click at [398, 88] on button "Discard changes" at bounding box center [386, 84] width 63 height 17
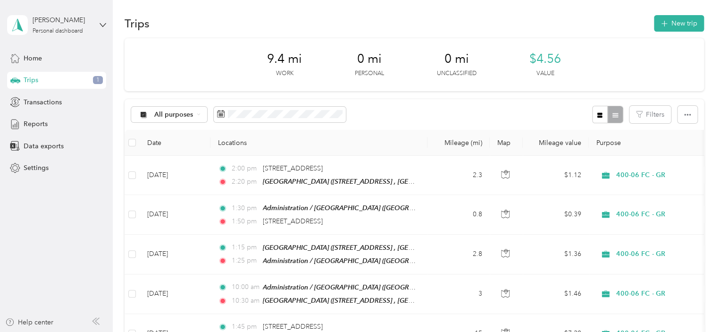
scroll to position [0, 0]
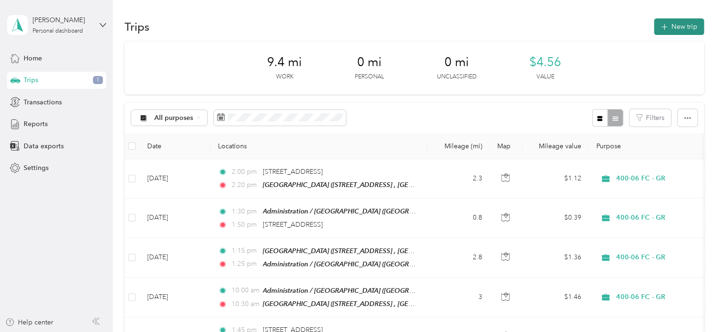
click at [683, 24] on button "New trip" at bounding box center [679, 26] width 50 height 17
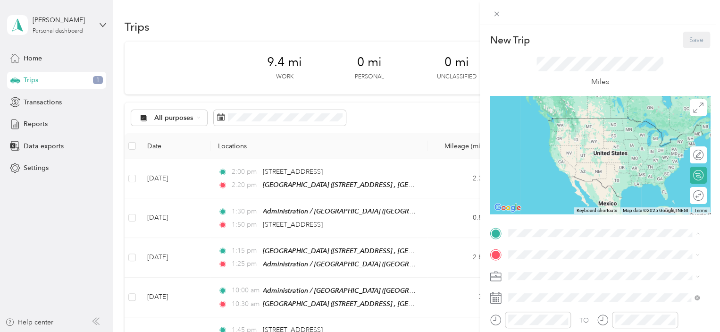
click at [587, 128] on div "TEAM Administration / [GEOGRAPHIC_DATA], [US_STATE], [GEOGRAPHIC_DATA]" at bounding box center [611, 136] width 170 height 38
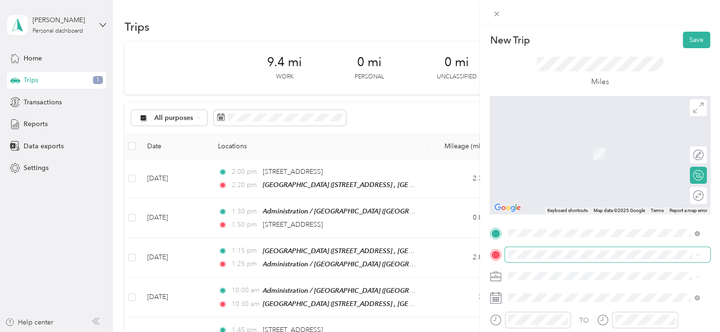
click at [534, 258] on span at bounding box center [607, 254] width 205 height 15
click at [604, 143] on span "[STREET_ADDRESS][US_STATE]" at bounding box center [573, 139] width 94 height 8
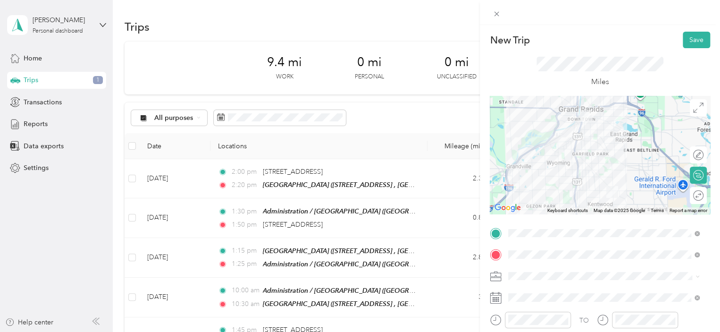
click at [610, 170] on div at bounding box center [600, 155] width 220 height 118
click at [609, 183] on div at bounding box center [600, 155] width 220 height 118
click at [573, 191] on div at bounding box center [600, 155] width 220 height 118
click at [571, 188] on div at bounding box center [600, 155] width 220 height 118
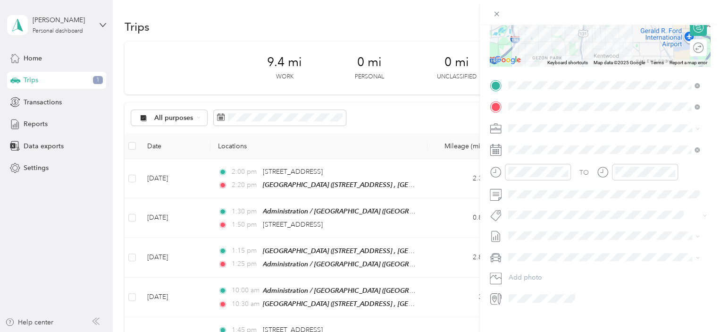
scroll to position [150, 0]
click at [495, 171] on div at bounding box center [530, 170] width 81 height 17
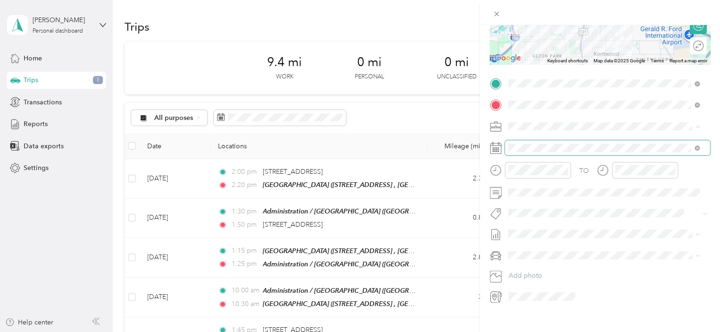
click at [517, 142] on span at bounding box center [607, 147] width 205 height 15
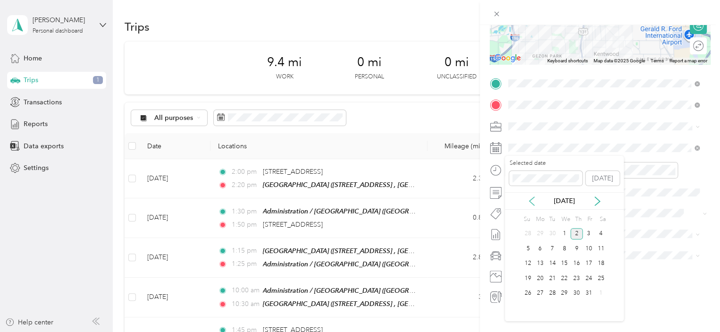
click at [531, 201] on icon at bounding box center [531, 200] width 9 height 9
click at [574, 273] on div "25" at bounding box center [576, 278] width 12 height 12
click at [498, 171] on div at bounding box center [530, 170] width 81 height 17
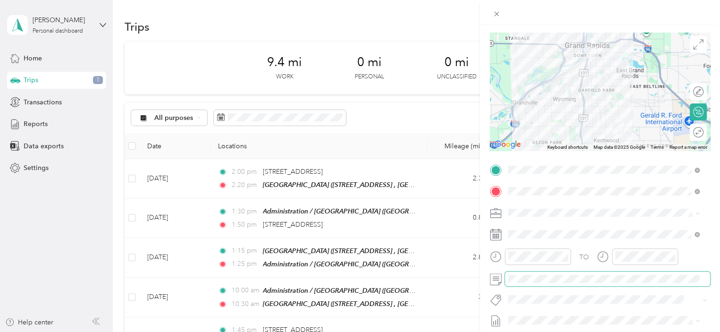
scroll to position [8, 0]
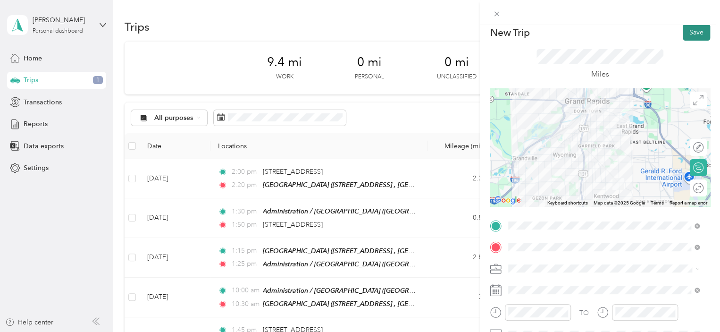
click at [690, 32] on button "Save" at bounding box center [696, 32] width 27 height 17
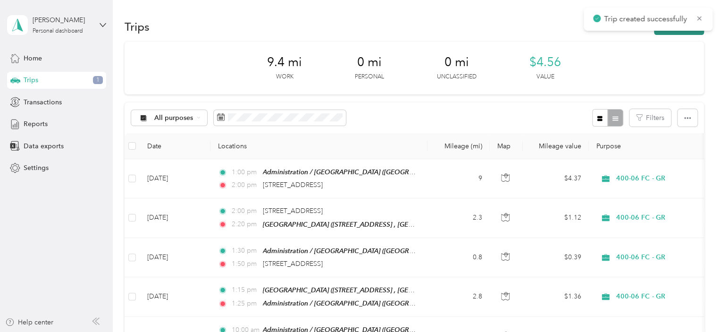
click at [685, 31] on button "New trip" at bounding box center [679, 26] width 50 height 17
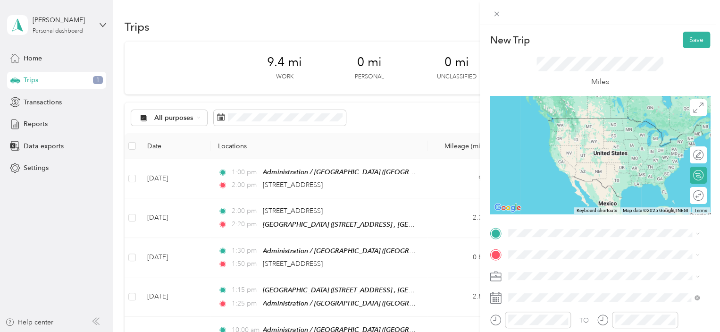
click at [578, 122] on span "[STREET_ADDRESS][US_STATE]" at bounding box center [573, 118] width 94 height 8
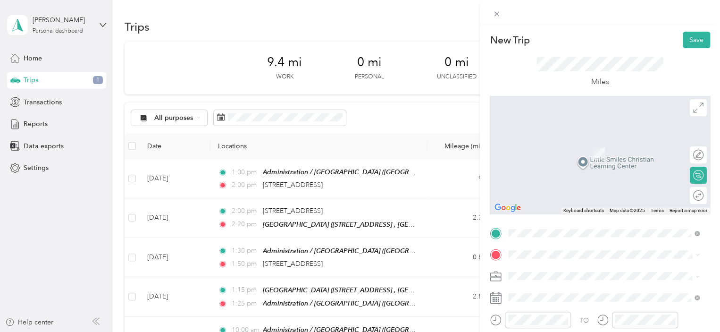
click at [555, 233] on div "[GEOGRAPHIC_DATA] [STREET_ADDRESS][GEOGRAPHIC_DATA], [GEOGRAPHIC_DATA], [GEOGRA…" at bounding box center [611, 244] width 170 height 30
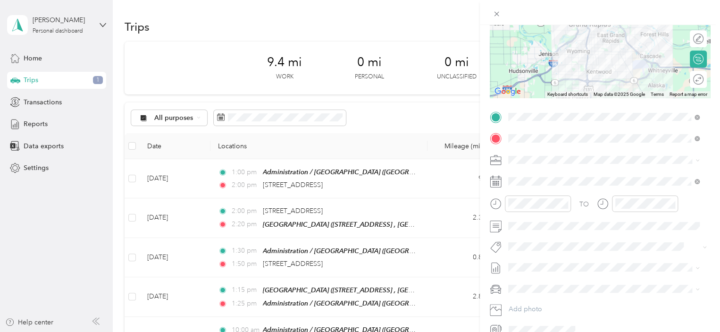
scroll to position [117, 0]
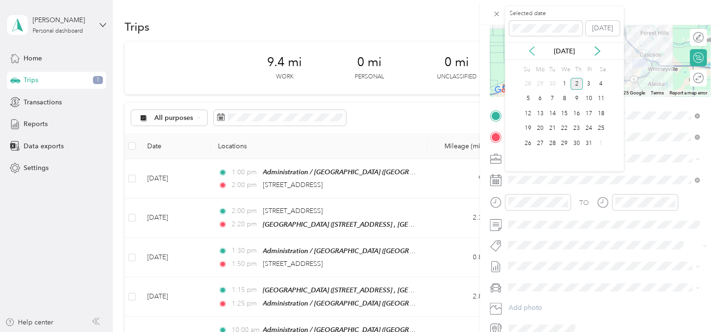
click at [532, 48] on icon at bounding box center [531, 51] width 5 height 8
click at [580, 126] on div "25" at bounding box center [576, 129] width 12 height 12
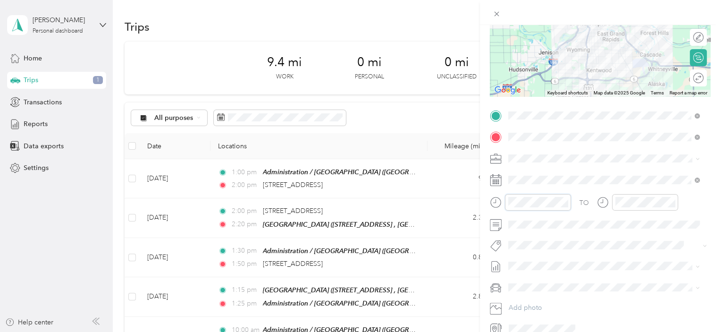
click at [479, 205] on div "New Trip Save This trip cannot be edited because it is either under review, app…" at bounding box center [360, 166] width 720 height 332
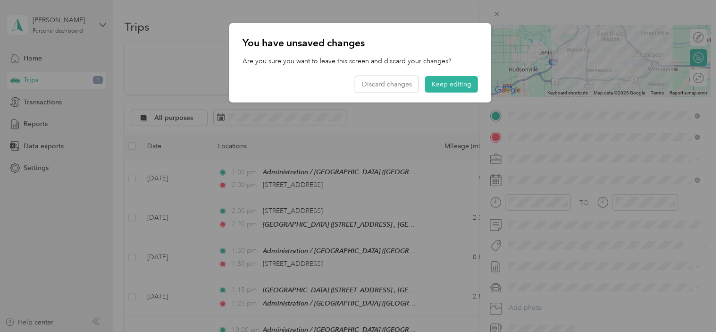
click at [522, 204] on div at bounding box center [360, 166] width 720 height 332
click at [454, 87] on button "Keep editing" at bounding box center [451, 84] width 53 height 17
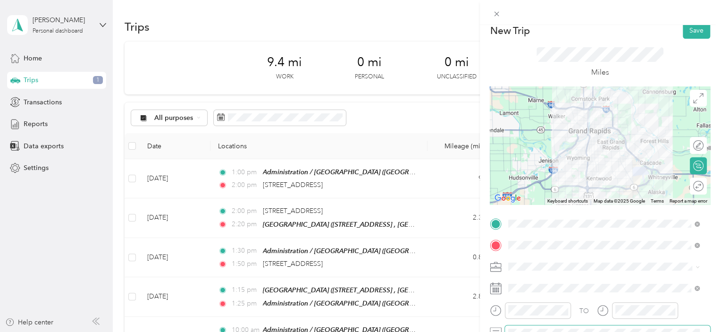
scroll to position [0, 0]
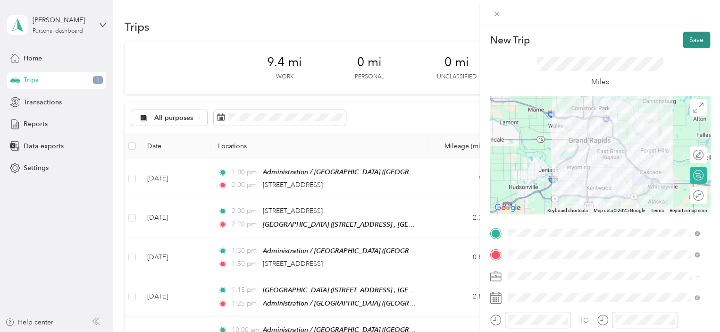
click at [693, 43] on button "Save" at bounding box center [696, 40] width 27 height 17
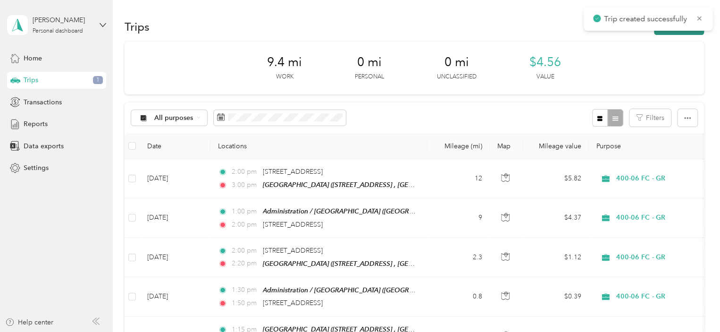
click at [689, 33] on button "New trip" at bounding box center [679, 26] width 50 height 17
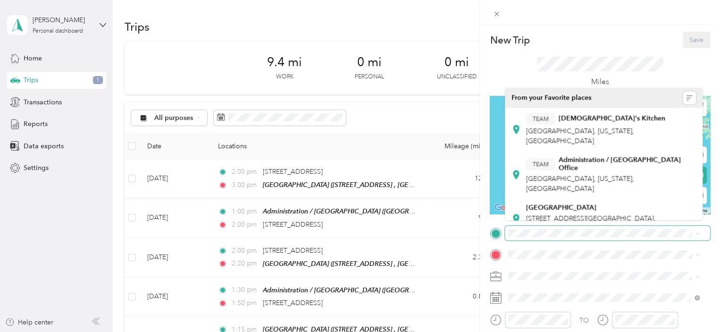
click at [360, 331] on html "[PERSON_NAME] Personal dashboard Home Trips 1 Transactions Reports Data exports…" at bounding box center [357, 166] width 715 height 332
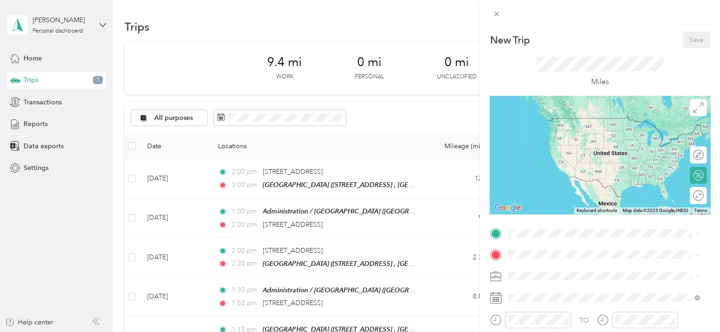
click at [541, 209] on strong "[GEOGRAPHIC_DATA]" at bounding box center [561, 212] width 70 height 8
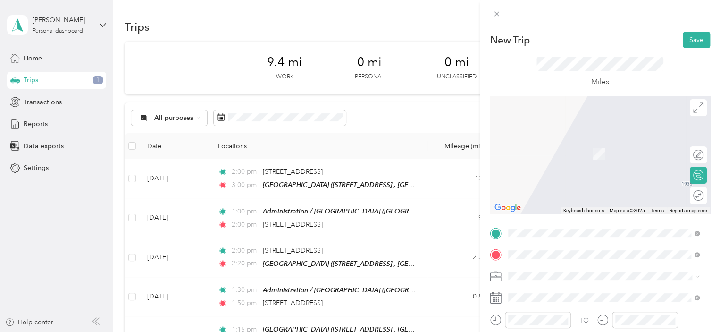
click at [561, 144] on span "[STREET_ADDRESS][US_STATE][US_STATE]" at bounding box center [590, 139] width 129 height 8
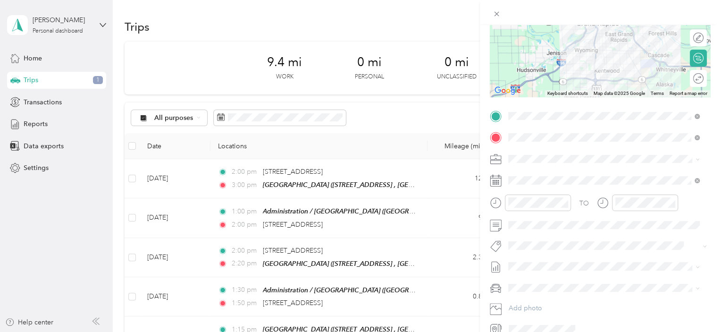
scroll to position [121, 0]
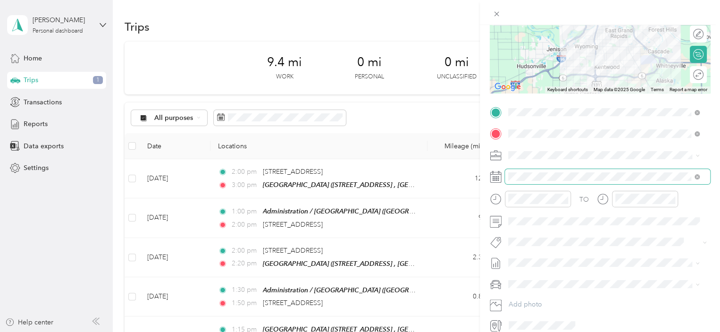
click at [572, 171] on span at bounding box center [607, 176] width 205 height 15
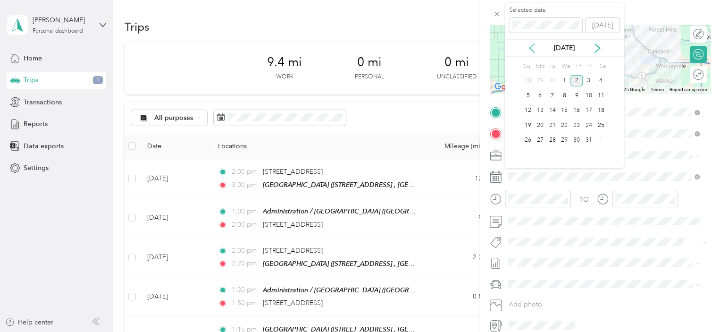
click at [533, 45] on icon at bounding box center [531, 47] width 9 height 9
click at [575, 126] on div "25" at bounding box center [576, 125] width 12 height 12
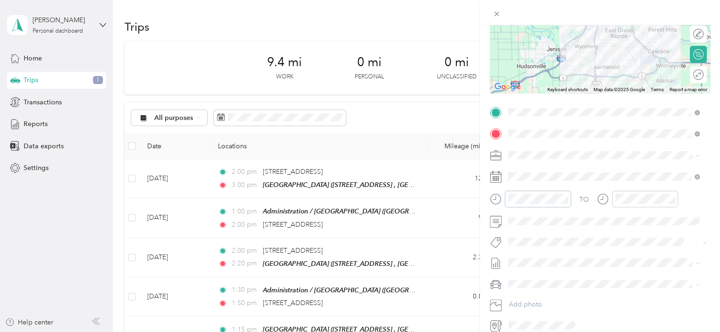
click at [499, 198] on div at bounding box center [530, 199] width 81 height 17
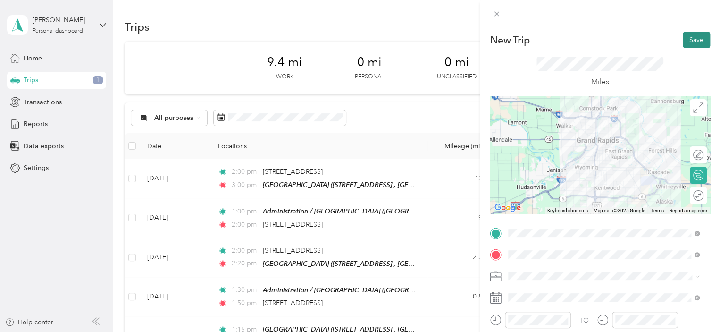
click at [687, 36] on button "Save" at bounding box center [696, 40] width 27 height 17
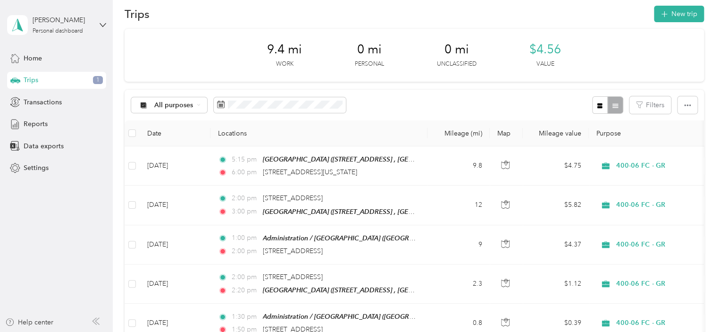
scroll to position [9, 0]
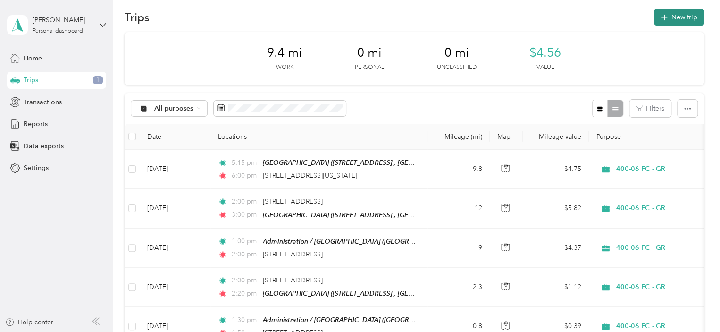
click at [684, 19] on button "New trip" at bounding box center [679, 17] width 50 height 17
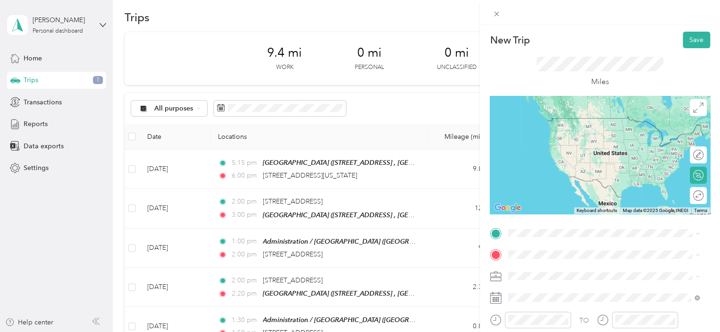
click at [557, 240] on span "[STREET_ADDRESS][GEOGRAPHIC_DATA], [GEOGRAPHIC_DATA], [GEOGRAPHIC_DATA]" at bounding box center [596, 249] width 140 height 18
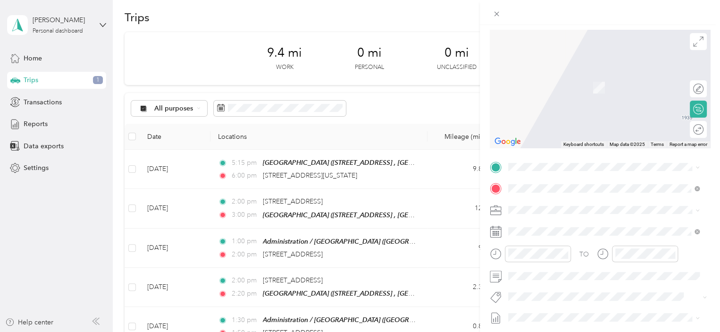
scroll to position [76, 0]
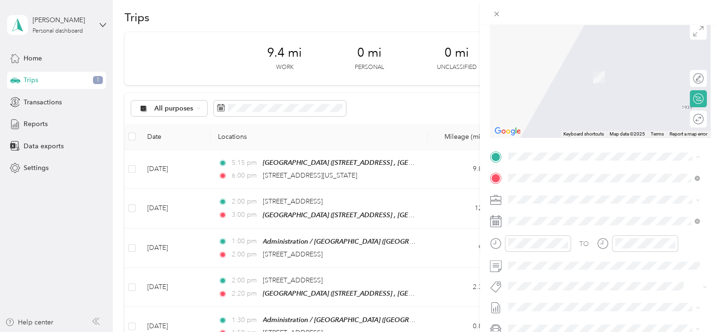
click at [551, 201] on li "[STREET_ADDRESS][US_STATE]" at bounding box center [604, 190] width 198 height 19
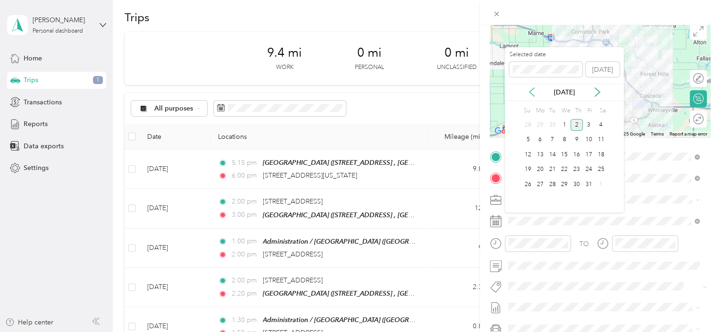
click at [533, 89] on icon at bounding box center [531, 92] width 5 height 8
click at [553, 169] on div "23" at bounding box center [552, 170] width 12 height 12
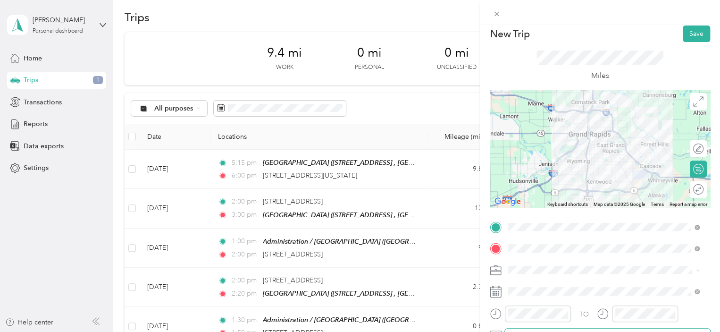
scroll to position [0, 0]
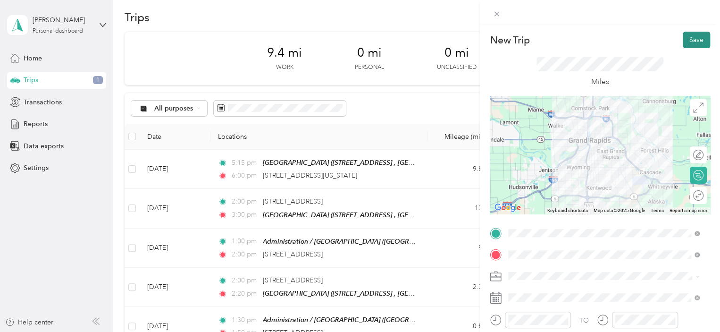
click at [685, 41] on button "Save" at bounding box center [696, 40] width 27 height 17
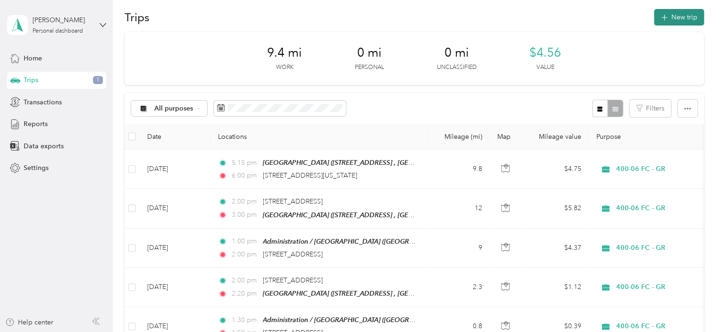
click at [685, 15] on button "New trip" at bounding box center [679, 17] width 50 height 17
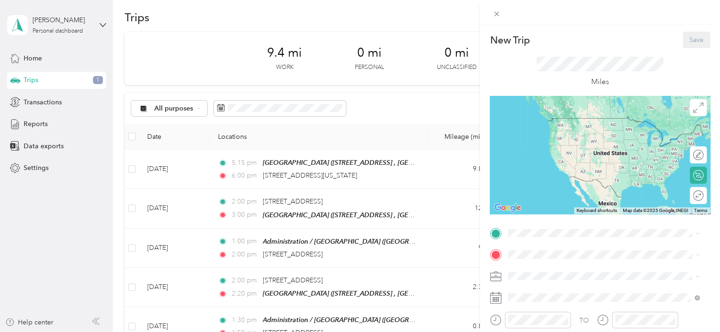
click at [570, 211] on div "[GEOGRAPHIC_DATA] [STREET_ADDRESS][GEOGRAPHIC_DATA], [GEOGRAPHIC_DATA], [GEOGRA…" at bounding box center [611, 218] width 170 height 30
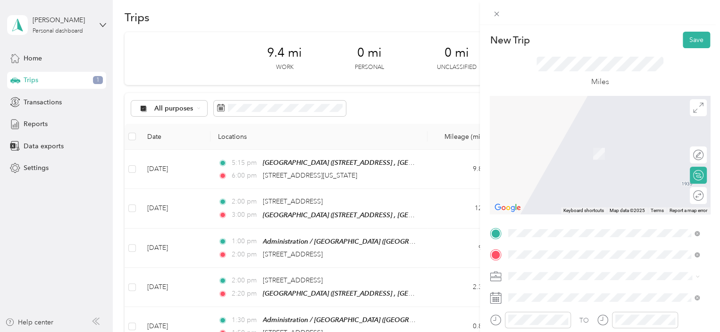
click at [570, 138] on span "[STREET_ADDRESS][US_STATE][US_STATE]" at bounding box center [590, 139] width 129 height 8
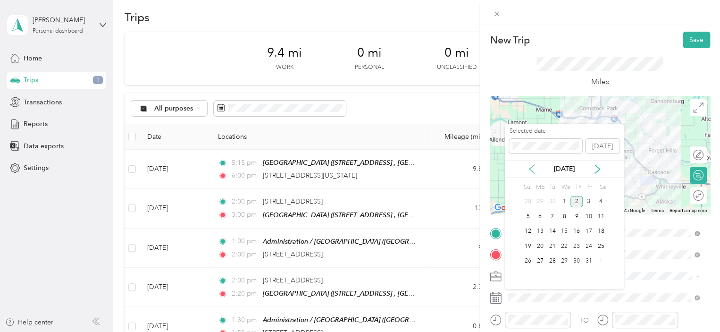
click at [534, 169] on icon at bounding box center [531, 168] width 9 height 9
click at [556, 245] on div "23" at bounding box center [552, 246] width 12 height 12
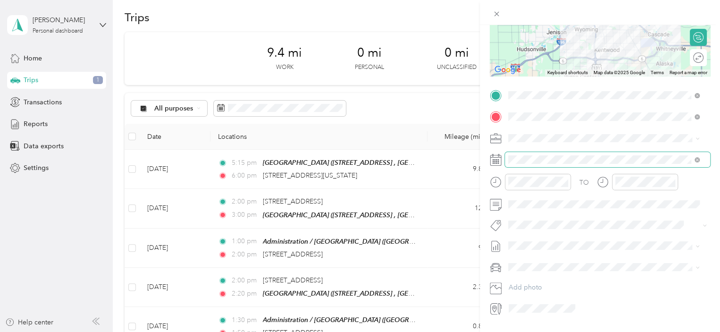
scroll to position [138, 0]
click at [505, 183] on div at bounding box center [538, 181] width 66 height 17
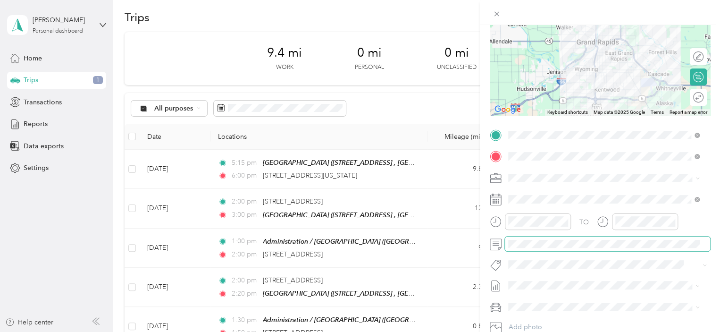
scroll to position [0, 0]
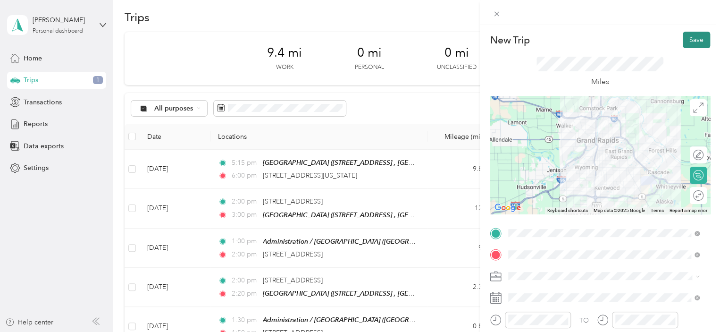
click at [693, 39] on button "Save" at bounding box center [696, 40] width 27 height 17
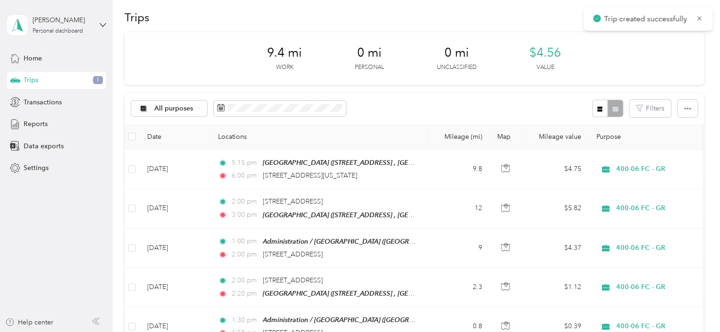
click at [700, 48] on div "9.4 mi Work 0 mi Personal 0 mi Unclassified $4.56 Value" at bounding box center [414, 58] width 579 height 53
click at [680, 19] on button "New trip" at bounding box center [679, 17] width 50 height 17
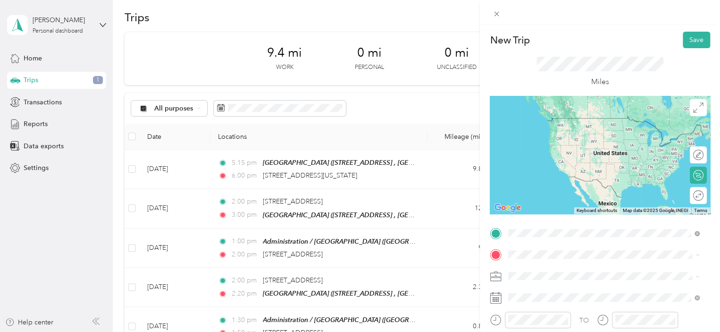
click at [575, 122] on span "[STREET_ADDRESS][US_STATE][US_STATE]" at bounding box center [590, 118] width 129 height 8
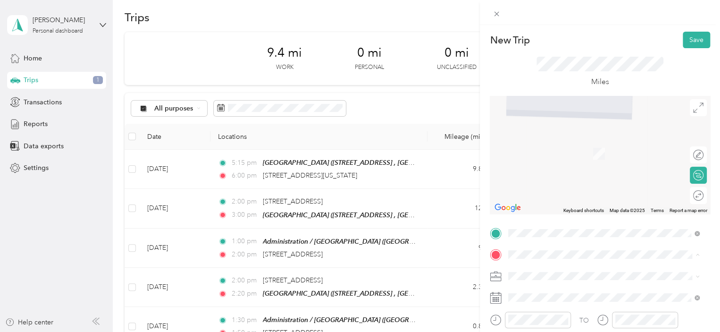
click at [577, 162] on span "[GEOGRAPHIC_DATA], [US_STATE], [GEOGRAPHIC_DATA]" at bounding box center [580, 167] width 108 height 18
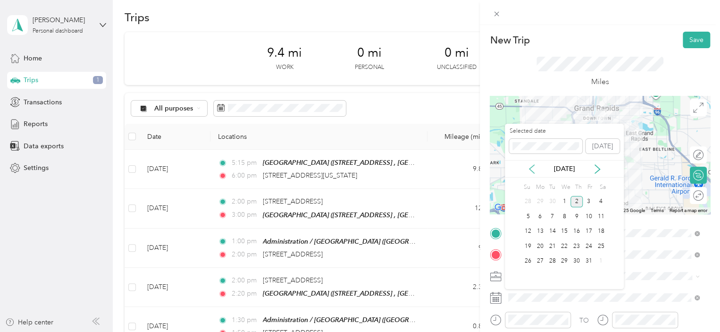
click at [530, 166] on icon at bounding box center [531, 168] width 9 height 9
click at [550, 245] on div "23" at bounding box center [552, 246] width 12 height 12
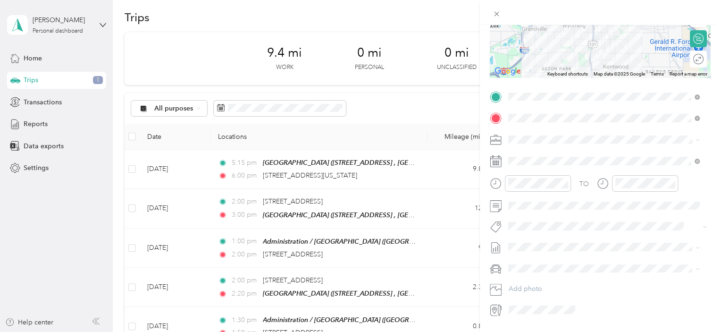
scroll to position [137, 0]
click at [493, 182] on div at bounding box center [530, 183] width 81 height 17
click at [595, 183] on div "TO" at bounding box center [600, 186] width 220 height 23
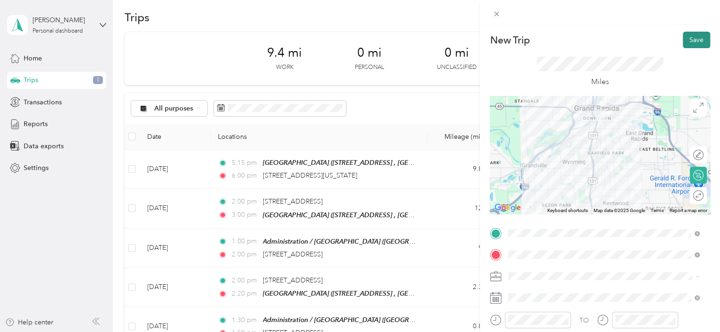
click at [684, 35] on button "Save" at bounding box center [696, 40] width 27 height 17
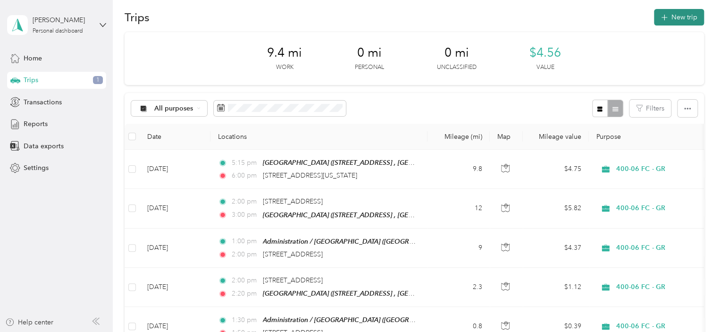
click at [674, 11] on button "New trip" at bounding box center [679, 17] width 50 height 17
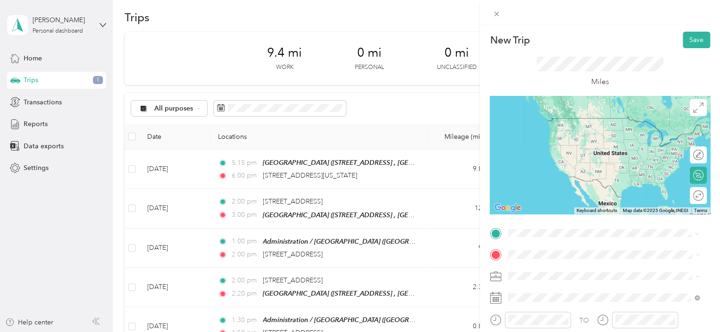
click at [560, 122] on span "[STREET_ADDRESS][US_STATE][US_STATE]" at bounding box center [590, 118] width 129 height 8
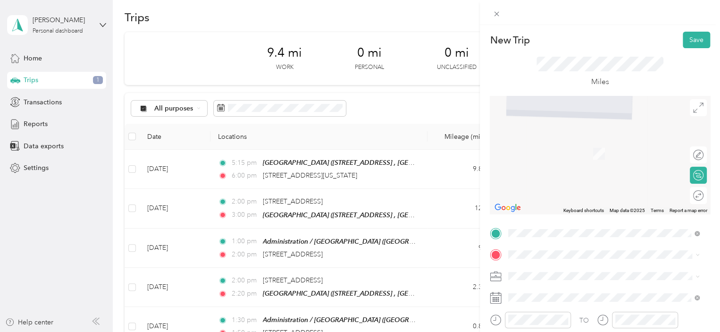
click at [573, 158] on span "[GEOGRAPHIC_DATA], [US_STATE], [GEOGRAPHIC_DATA]" at bounding box center [580, 163] width 108 height 18
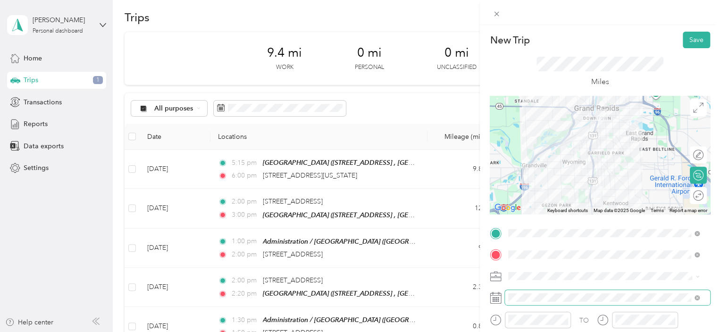
click at [526, 292] on span at bounding box center [607, 297] width 205 height 15
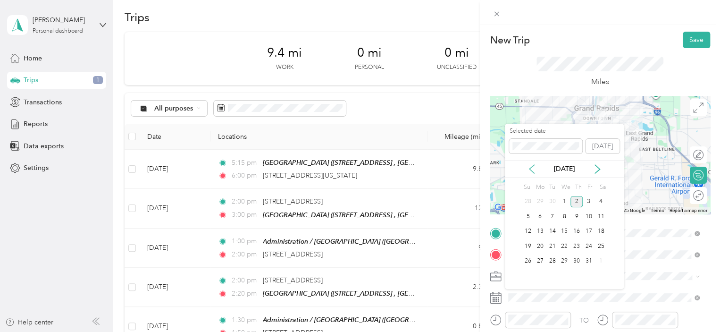
click at [532, 167] on icon at bounding box center [531, 168] width 9 height 9
click at [577, 248] on div "25" at bounding box center [576, 246] width 12 height 12
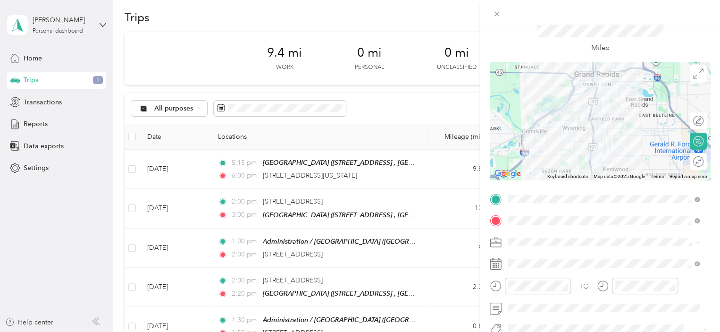
scroll to position [57, 0]
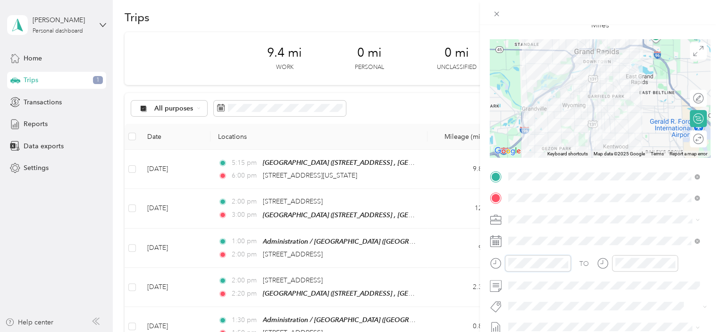
click at [491, 259] on div at bounding box center [530, 263] width 81 height 17
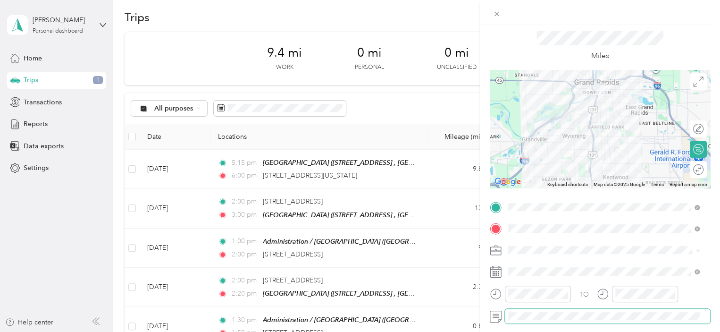
scroll to position [0, 0]
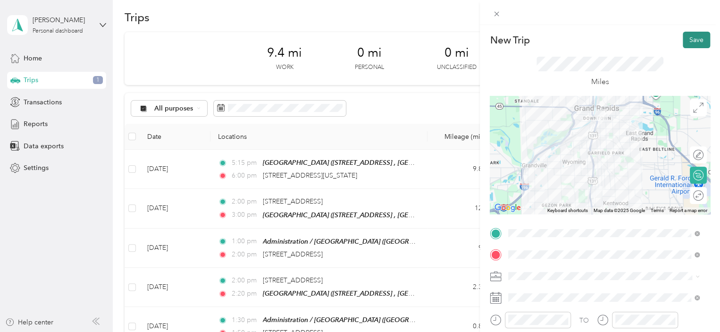
click at [689, 37] on button "Save" at bounding box center [696, 40] width 27 height 17
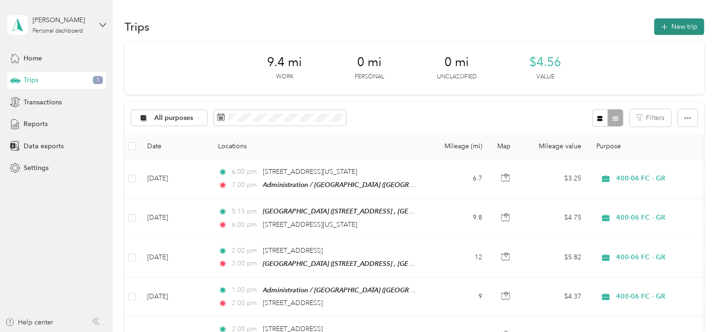
click at [679, 25] on button "New trip" at bounding box center [679, 26] width 50 height 17
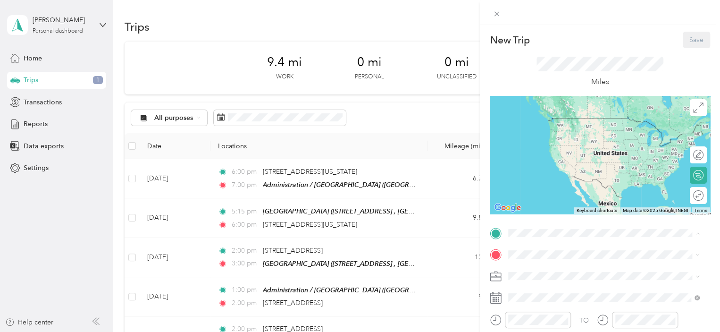
click at [602, 124] on div "TEAM Administration / Grand Rapids Office" at bounding box center [611, 125] width 170 height 17
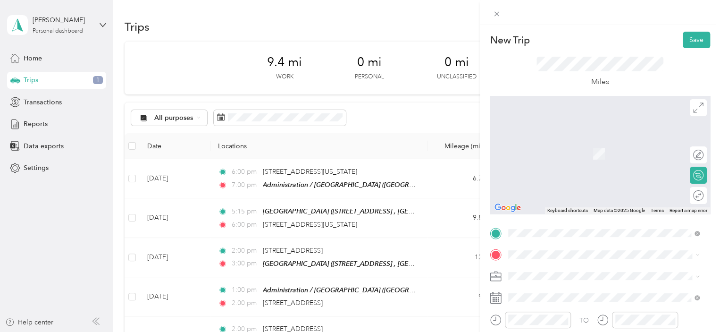
click at [573, 143] on span "[STREET_ADDRESS][US_STATE]" at bounding box center [573, 139] width 94 height 8
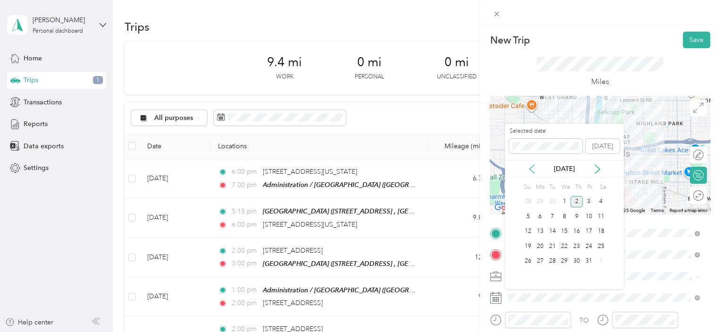
click at [534, 170] on icon at bounding box center [531, 168] width 9 height 9
click at [593, 244] on div "26" at bounding box center [589, 246] width 12 height 12
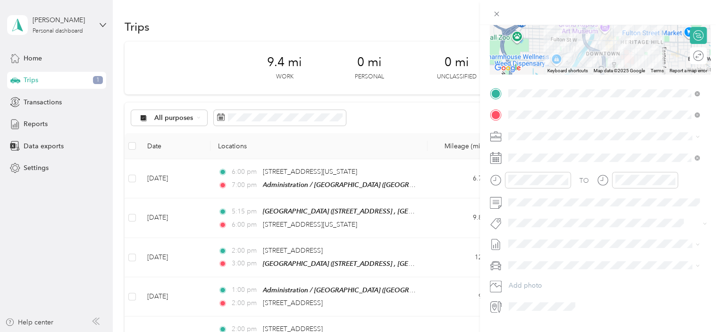
scroll to position [145, 0]
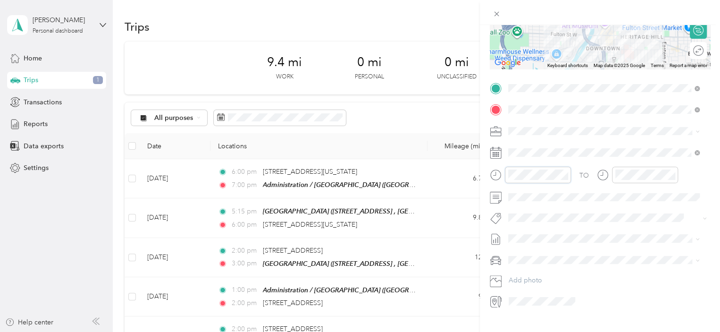
click at [496, 178] on div at bounding box center [530, 175] width 81 height 17
click at [595, 174] on div "TO" at bounding box center [600, 178] width 220 height 23
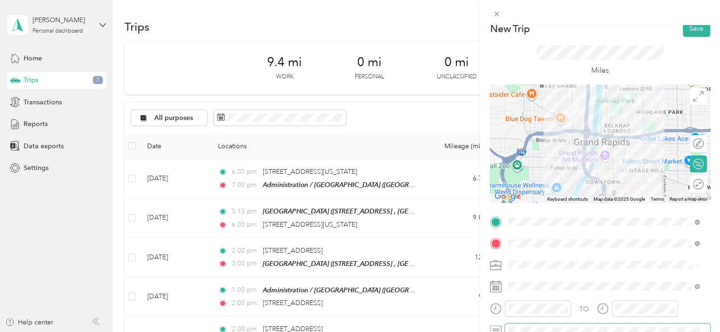
scroll to position [0, 0]
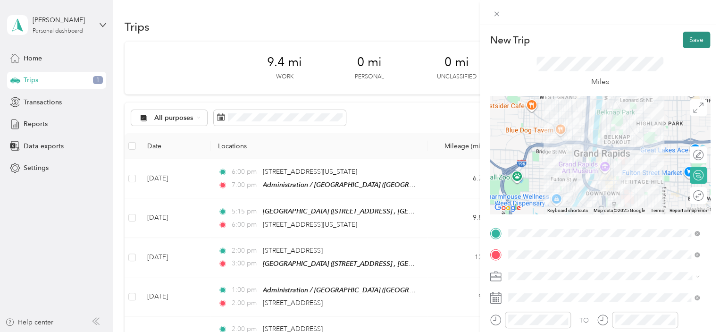
click at [694, 45] on button "Save" at bounding box center [696, 40] width 27 height 17
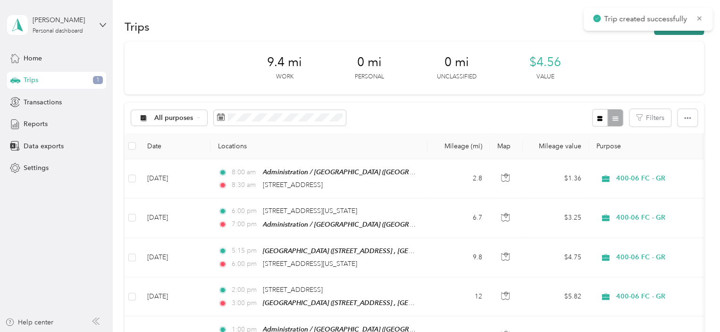
click at [680, 32] on button "New trip" at bounding box center [679, 26] width 50 height 17
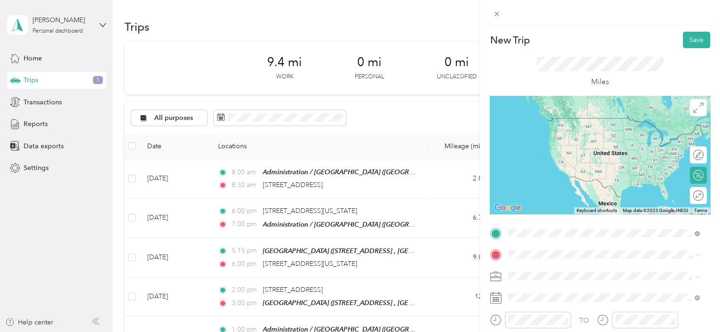
click at [581, 117] on span "[STREET_ADDRESS][US_STATE]" at bounding box center [573, 118] width 94 height 8
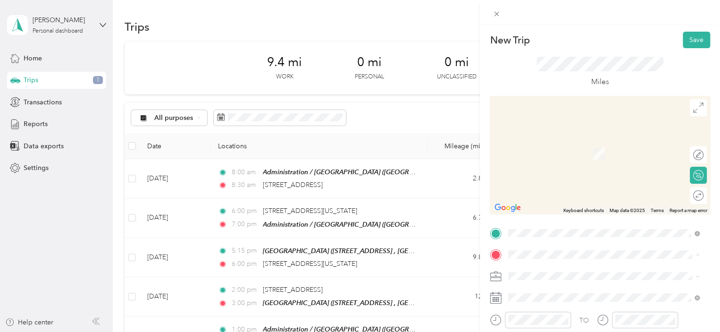
click at [561, 225] on div "[GEOGRAPHIC_DATA] [STREET_ADDRESS][GEOGRAPHIC_DATA], [GEOGRAPHIC_DATA], [GEOGRA…" at bounding box center [603, 241] width 184 height 33
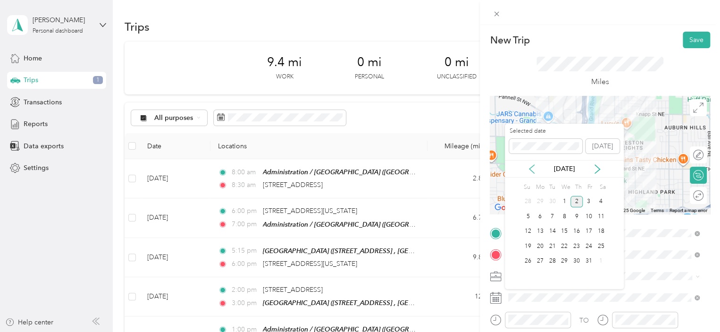
click at [531, 164] on icon at bounding box center [531, 168] width 9 height 9
click at [591, 242] on div "26" at bounding box center [589, 246] width 12 height 12
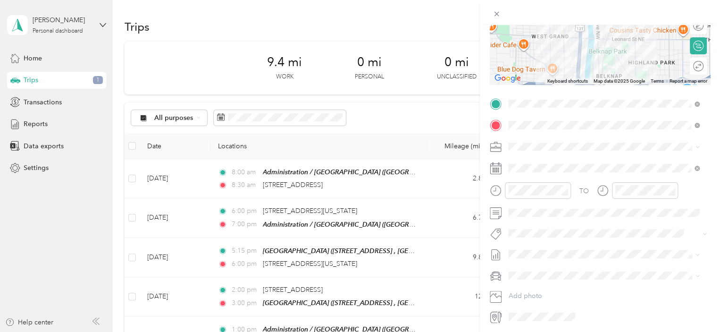
scroll to position [150, 0]
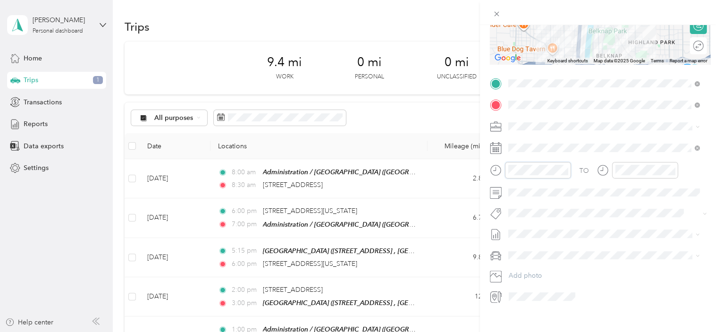
click at [503, 187] on div "TO Add photo" at bounding box center [600, 190] width 220 height 228
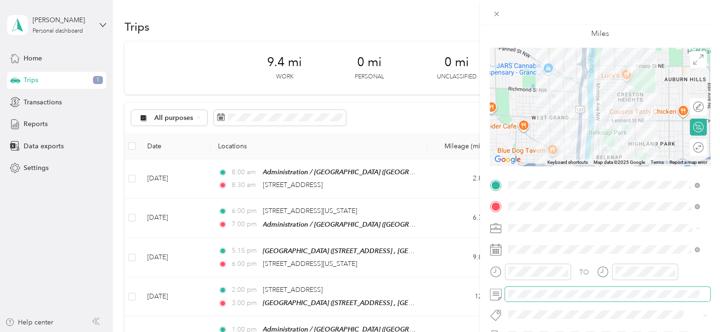
scroll to position [0, 0]
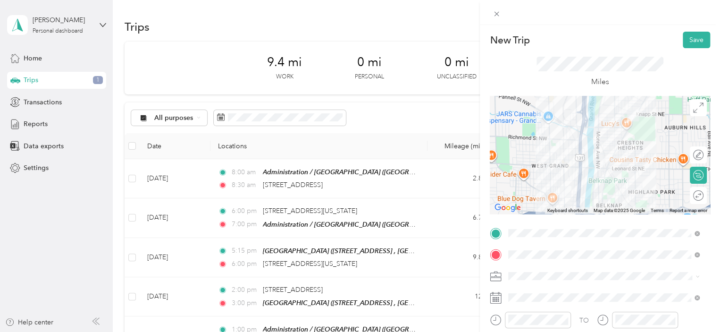
click at [573, 164] on div at bounding box center [600, 155] width 220 height 118
click at [570, 174] on div at bounding box center [600, 155] width 220 height 118
click at [595, 168] on div at bounding box center [600, 155] width 220 height 118
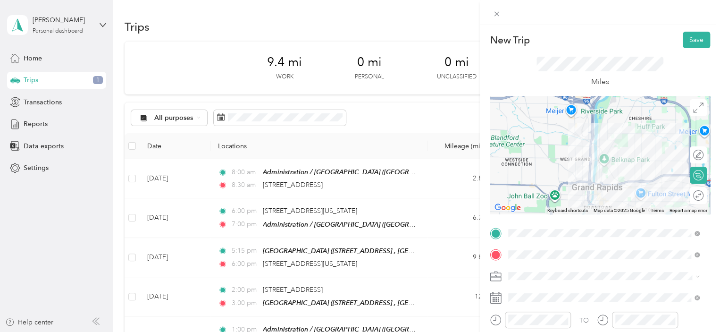
click at [596, 172] on div at bounding box center [600, 155] width 220 height 118
click at [585, 149] on div at bounding box center [600, 155] width 220 height 118
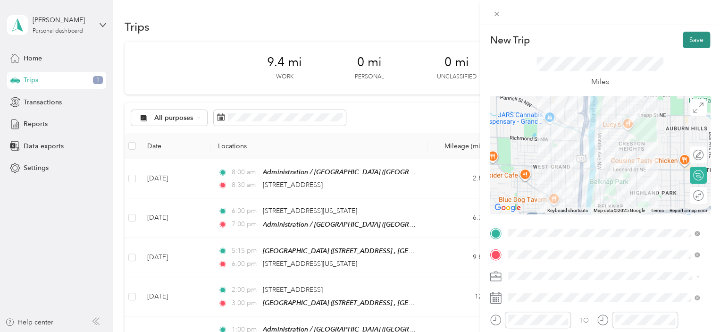
click at [690, 45] on button "Save" at bounding box center [696, 40] width 27 height 17
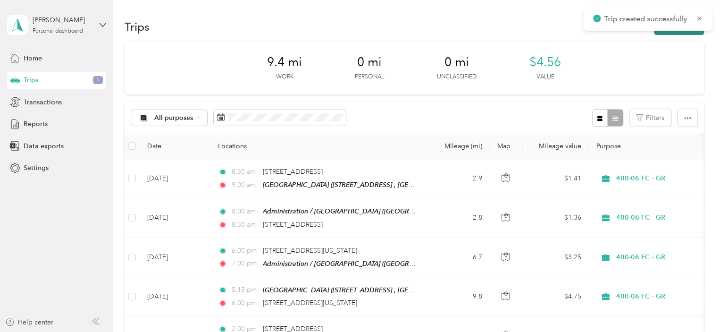
click at [681, 33] on button "New trip" at bounding box center [679, 26] width 50 height 17
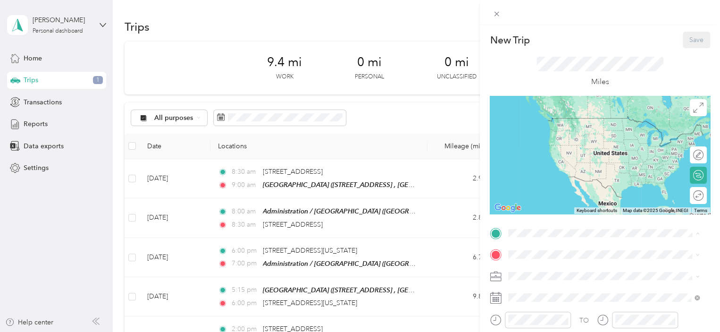
click at [553, 331] on div "New Trip Save This trip cannot be edited because it is either under review, app…" at bounding box center [357, 332] width 715 height 0
click at [547, 219] on span "[STREET_ADDRESS][GEOGRAPHIC_DATA], [GEOGRAPHIC_DATA], [GEOGRAPHIC_DATA]" at bounding box center [596, 228] width 140 height 18
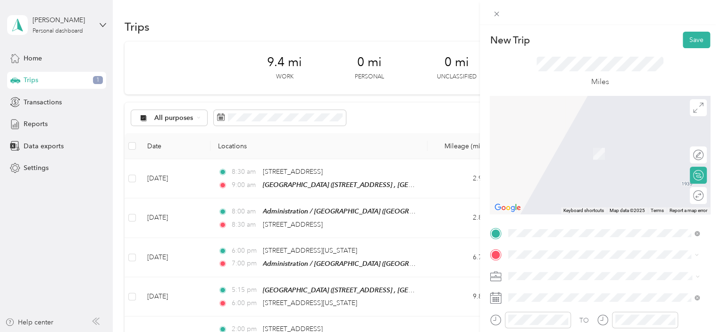
click at [559, 144] on span "[STREET_ADDRESS][US_STATE]" at bounding box center [573, 139] width 94 height 8
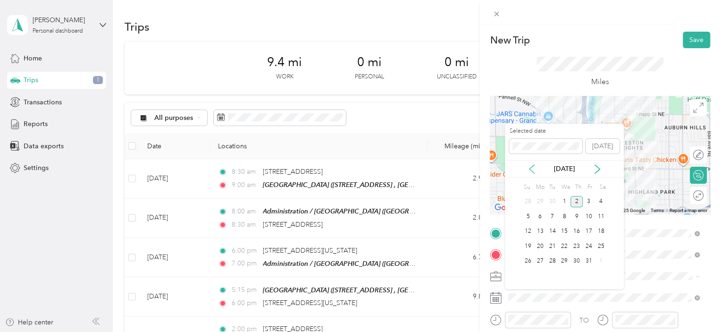
click at [535, 164] on icon at bounding box center [531, 168] width 9 height 9
click at [586, 247] on div "26" at bounding box center [589, 246] width 12 height 12
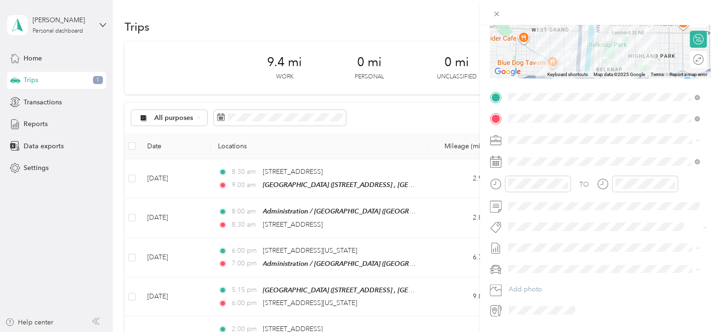
scroll to position [152, 0]
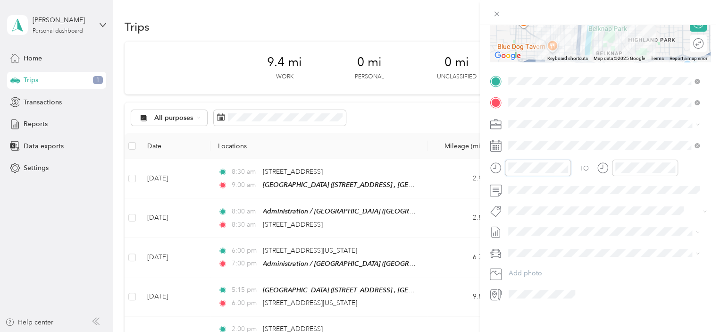
click at [502, 168] on div at bounding box center [530, 167] width 81 height 17
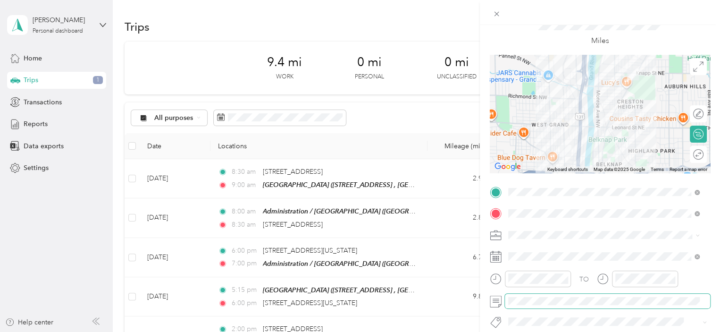
scroll to position [0, 0]
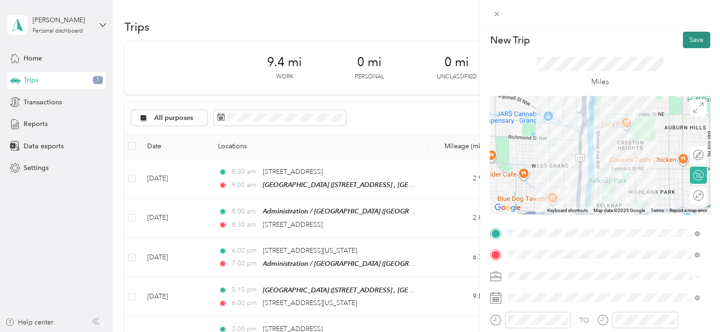
click at [690, 42] on button "Save" at bounding box center [696, 40] width 27 height 17
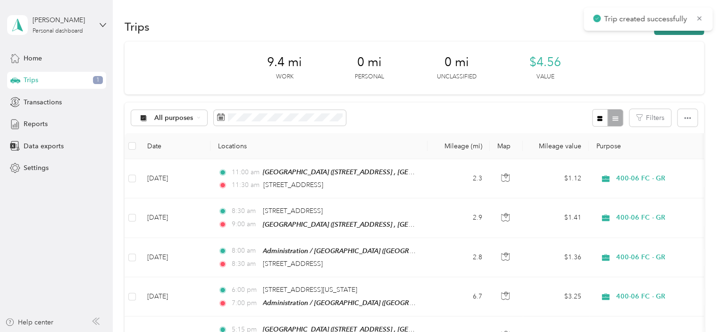
click at [686, 31] on button "New trip" at bounding box center [679, 26] width 50 height 17
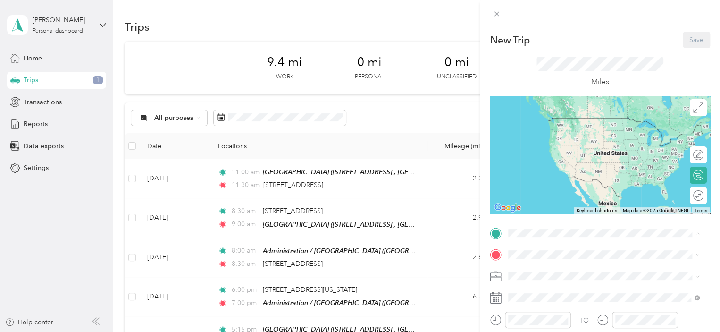
click at [563, 213] on div "[GEOGRAPHIC_DATA] [STREET_ADDRESS][GEOGRAPHIC_DATA], [GEOGRAPHIC_DATA], [GEOGRA…" at bounding box center [611, 223] width 170 height 30
click at [613, 124] on li "[STREET_ADDRESS][US_STATE]" at bounding box center [604, 113] width 198 height 19
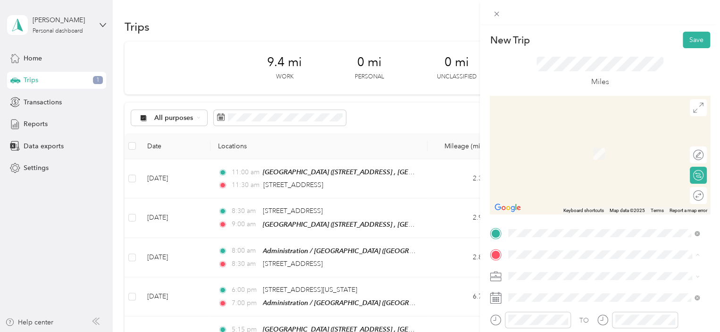
click at [568, 204] on div "TEAM Administration / [GEOGRAPHIC_DATA], [US_STATE], [GEOGRAPHIC_DATA]" at bounding box center [611, 201] width 170 height 38
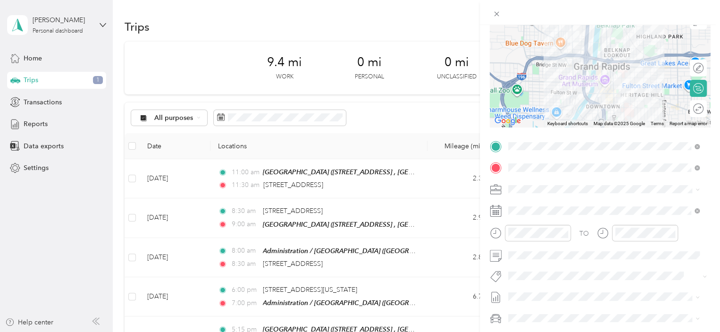
scroll to position [88, 0]
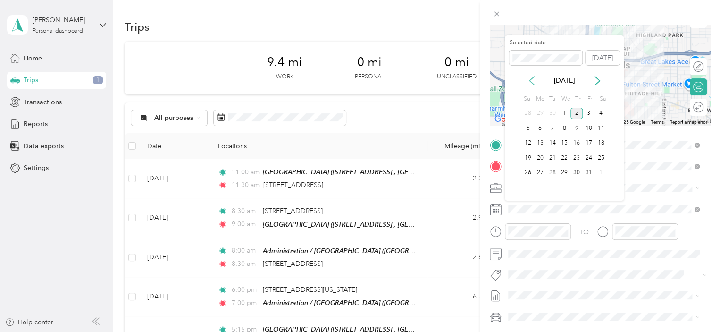
click at [530, 80] on icon at bounding box center [531, 80] width 9 height 9
click at [584, 157] on div "26" at bounding box center [589, 158] width 12 height 12
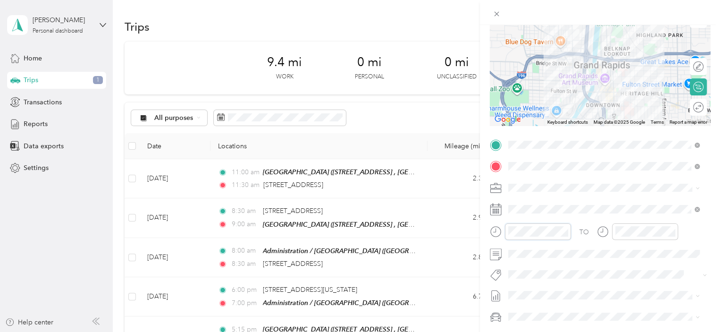
click at [485, 229] on form "New Trip Save This trip cannot be edited because it is either under review, app…" at bounding box center [600, 154] width 240 height 422
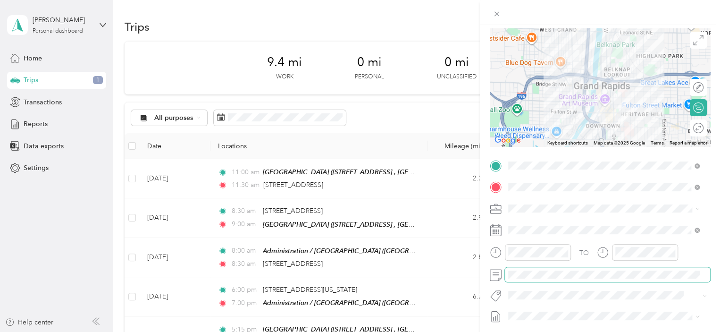
scroll to position [0, 0]
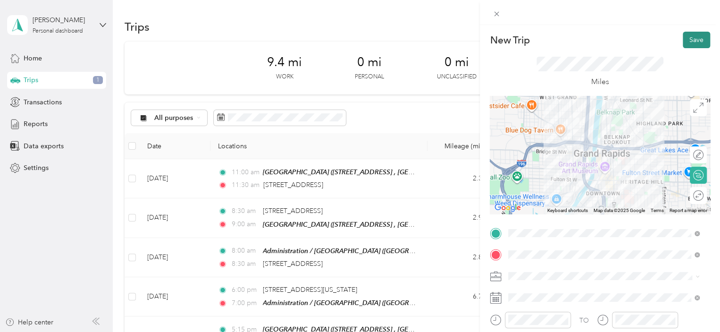
click at [687, 38] on button "Save" at bounding box center [696, 40] width 27 height 17
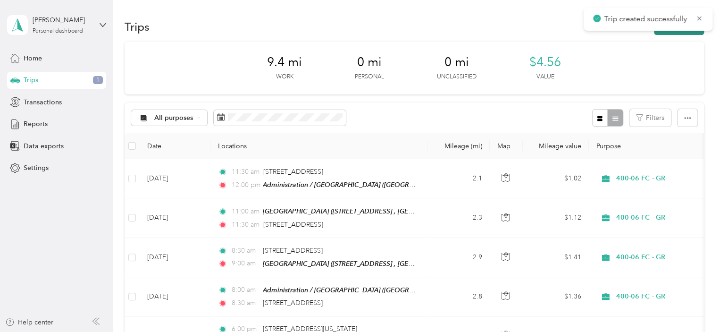
click at [681, 33] on button "New trip" at bounding box center [679, 26] width 50 height 17
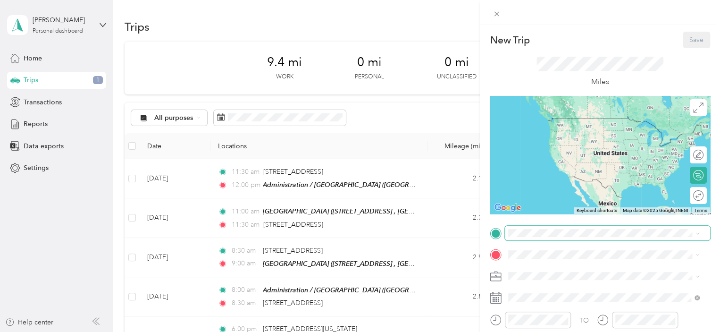
click at [560, 237] on span at bounding box center [607, 233] width 205 height 15
click at [581, 179] on span "[GEOGRAPHIC_DATA], [US_STATE], [GEOGRAPHIC_DATA]" at bounding box center [580, 188] width 108 height 18
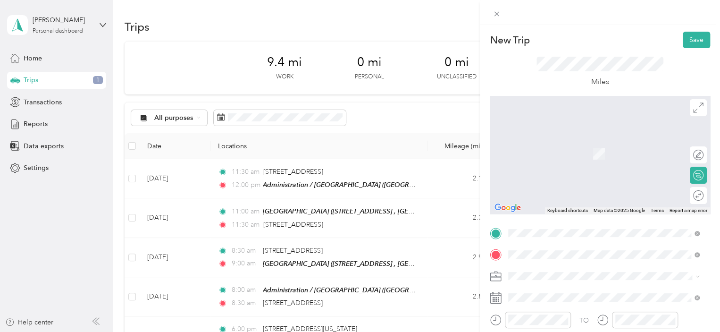
click at [566, 144] on span "[STREET_ADDRESS][US_STATE]" at bounding box center [573, 139] width 94 height 8
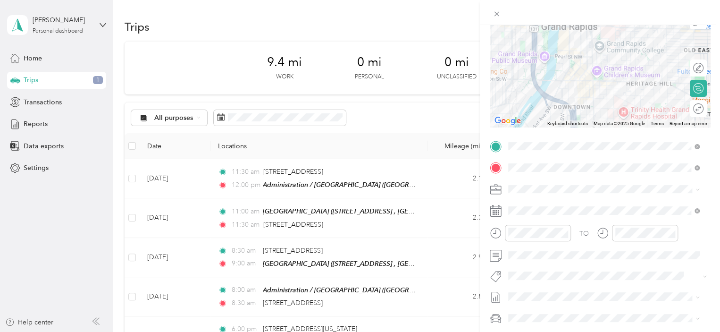
scroll to position [91, 0]
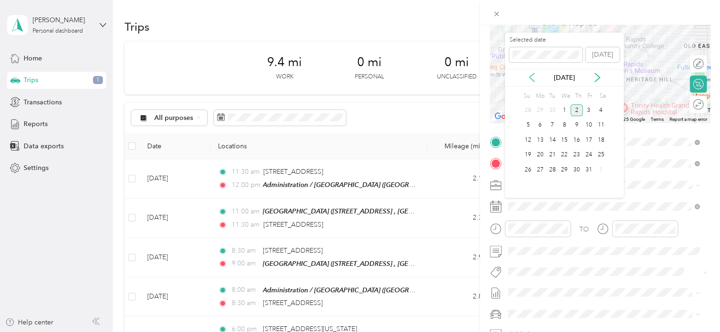
click at [530, 77] on icon at bounding box center [531, 77] width 9 height 9
click at [589, 153] on div "26" at bounding box center [589, 155] width 12 height 12
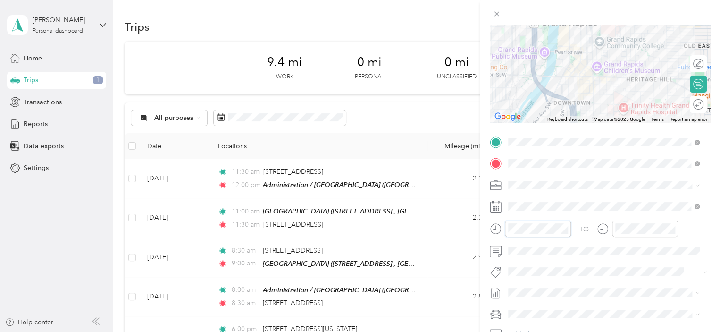
click at [487, 228] on form "New Trip Save This trip cannot be edited because it is either under review, app…" at bounding box center [600, 152] width 240 height 422
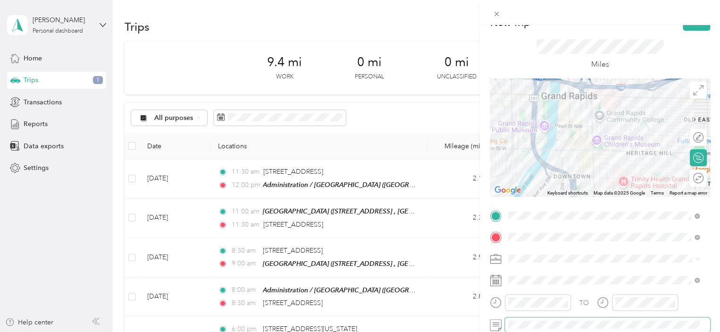
scroll to position [0, 0]
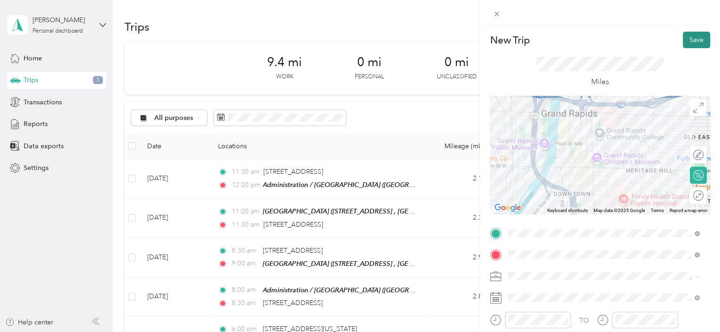
click at [694, 43] on button "Save" at bounding box center [696, 40] width 27 height 17
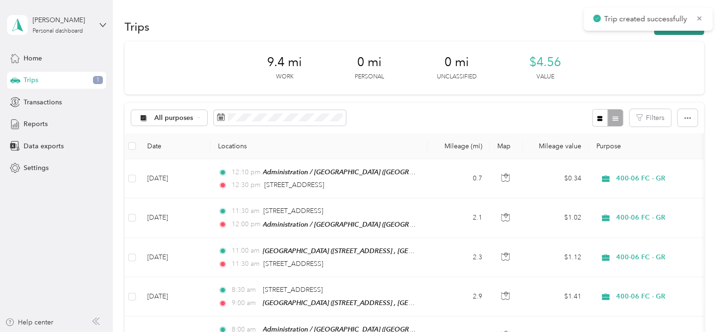
click at [684, 34] on button "New trip" at bounding box center [679, 26] width 50 height 17
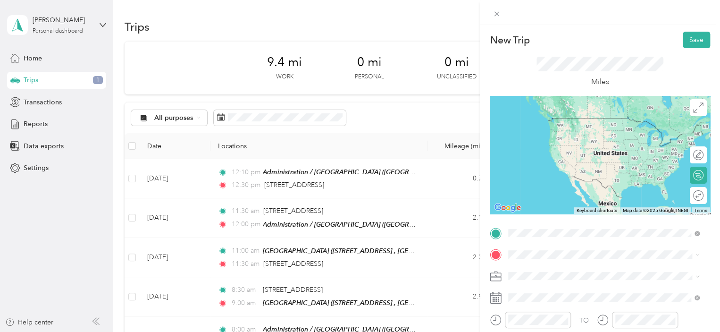
click at [574, 130] on ol "From search results [STREET_ADDRESS][US_STATE] [STREET_ADDRESS][GEOGRAPHIC_DATA…" at bounding box center [604, 148] width 198 height 113
click at [560, 206] on span "[GEOGRAPHIC_DATA], [US_STATE], [GEOGRAPHIC_DATA]" at bounding box center [580, 210] width 108 height 18
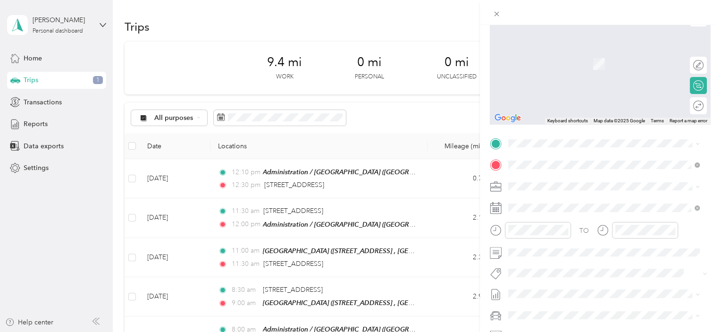
scroll to position [106, 0]
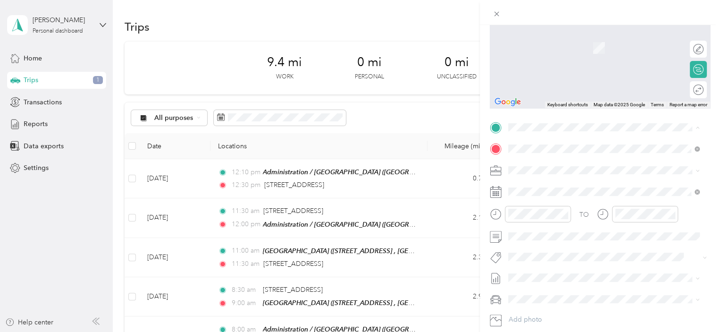
click at [569, 159] on span "[STREET_ADDRESS][US_STATE]" at bounding box center [573, 161] width 94 height 8
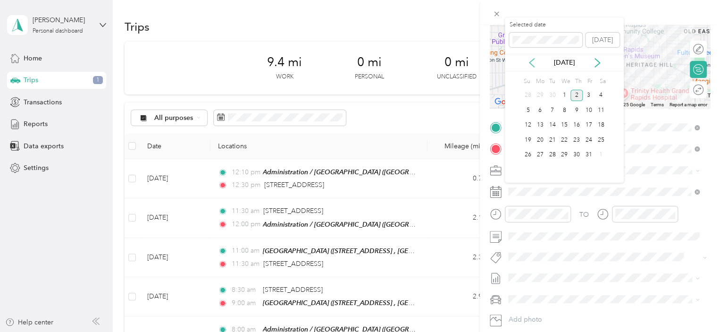
click at [535, 66] on icon at bounding box center [531, 62] width 9 height 9
click at [587, 141] on div "26" at bounding box center [589, 140] width 12 height 12
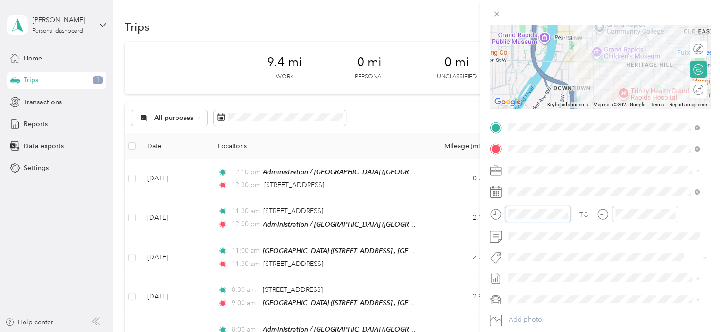
click at [492, 217] on div at bounding box center [530, 214] width 81 height 17
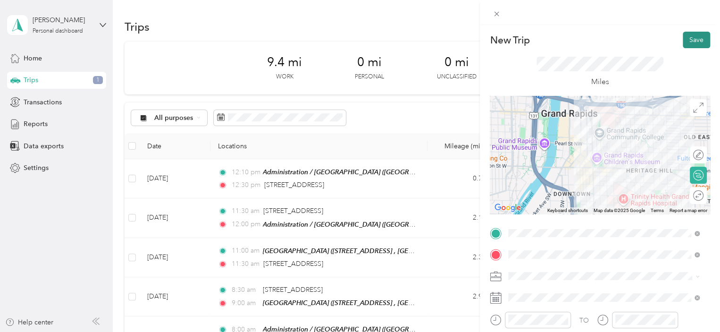
click at [685, 39] on button "Save" at bounding box center [696, 40] width 27 height 17
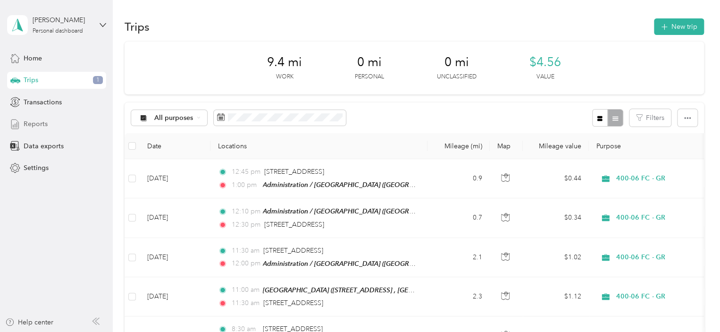
click at [36, 126] on span "Reports" at bounding box center [36, 124] width 24 height 10
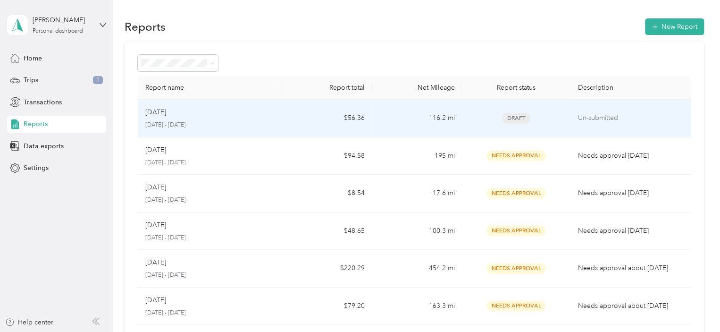
click at [276, 115] on td "Sep [DATE] - [DATE]" at bounding box center [210, 119] width 144 height 38
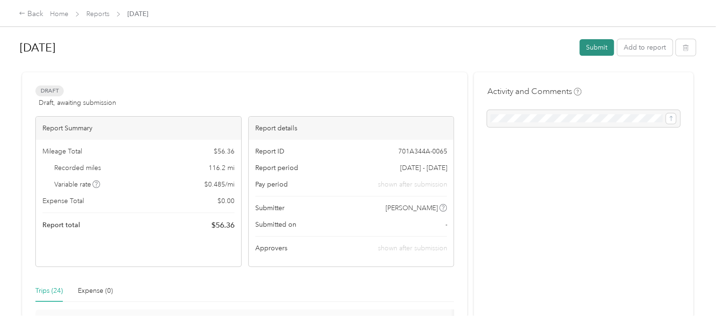
click at [594, 45] on button "Submit" at bounding box center [596, 47] width 34 height 17
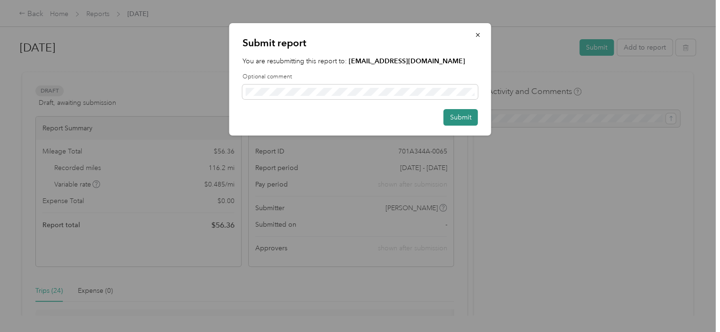
click at [461, 119] on button "Submit" at bounding box center [460, 117] width 34 height 17
